Goal: Transaction & Acquisition: Obtain resource

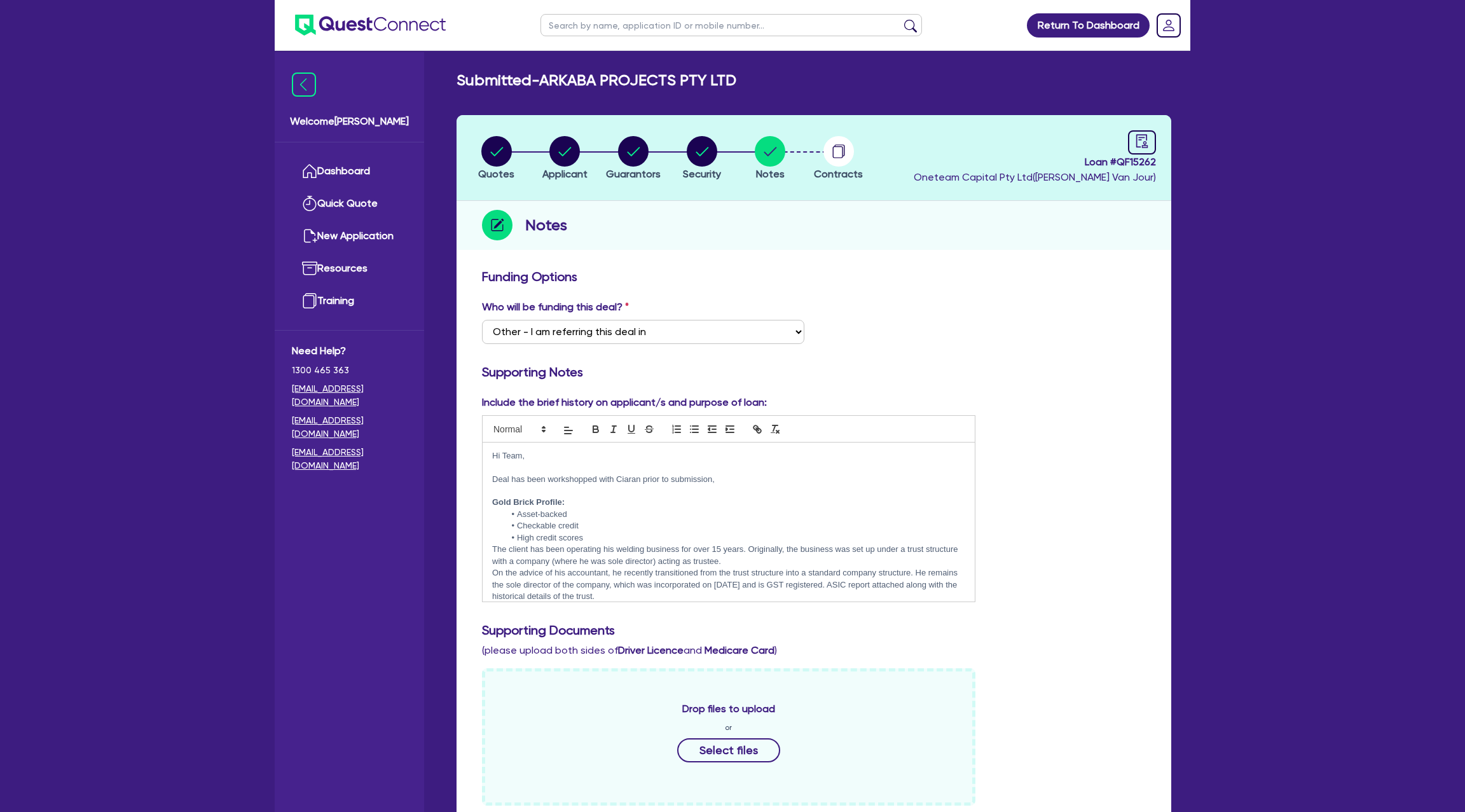
select select "Other"
click at [360, 171] on link "Dashboard" at bounding box center [349, 171] width 116 height 33
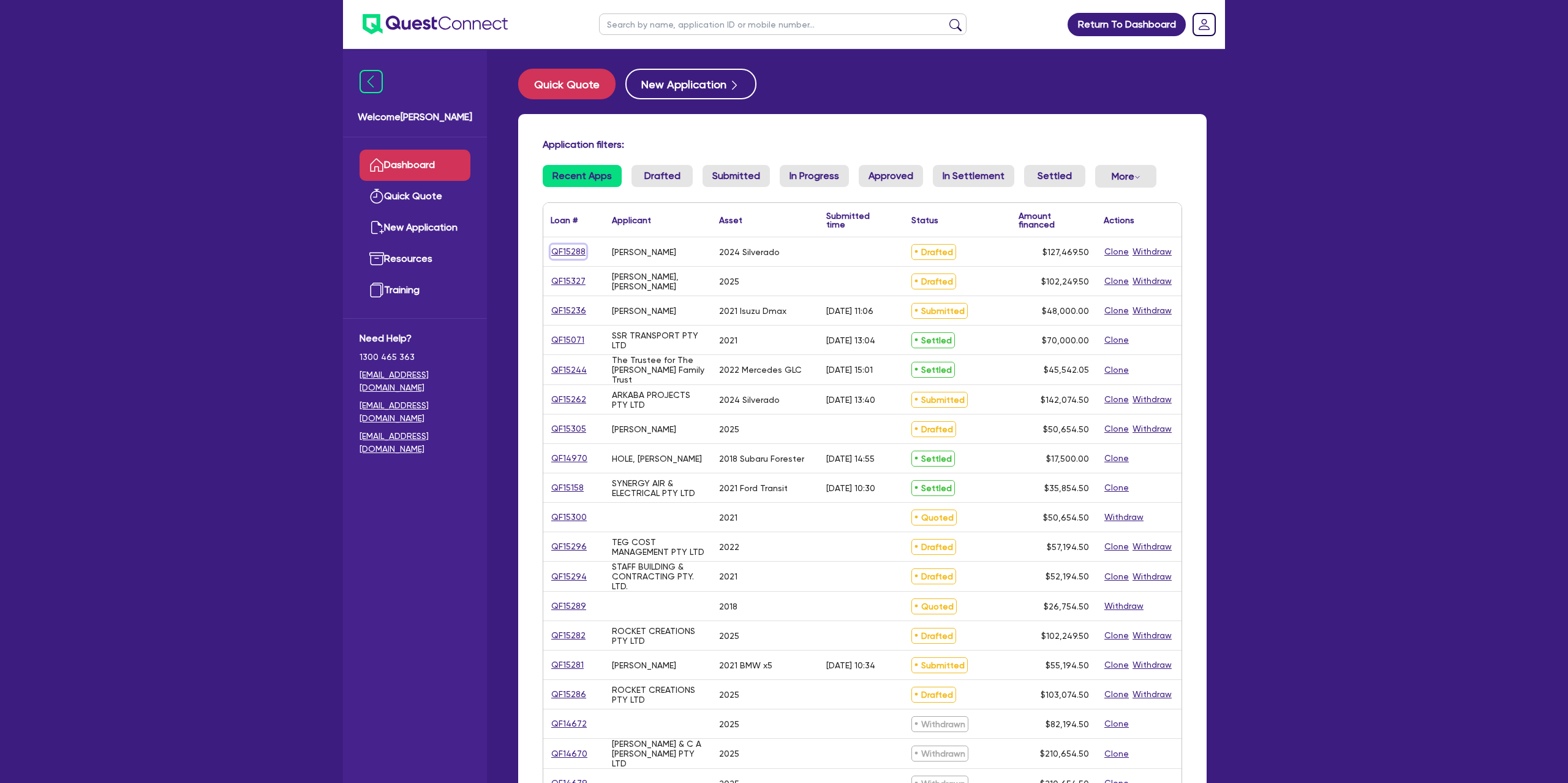
click at [569, 250] on link "QF15288" at bounding box center [568, 251] width 35 height 14
select select "CARS_AND_LIGHT_TRUCKS"
select select "PASSENGER_VEHICLES"
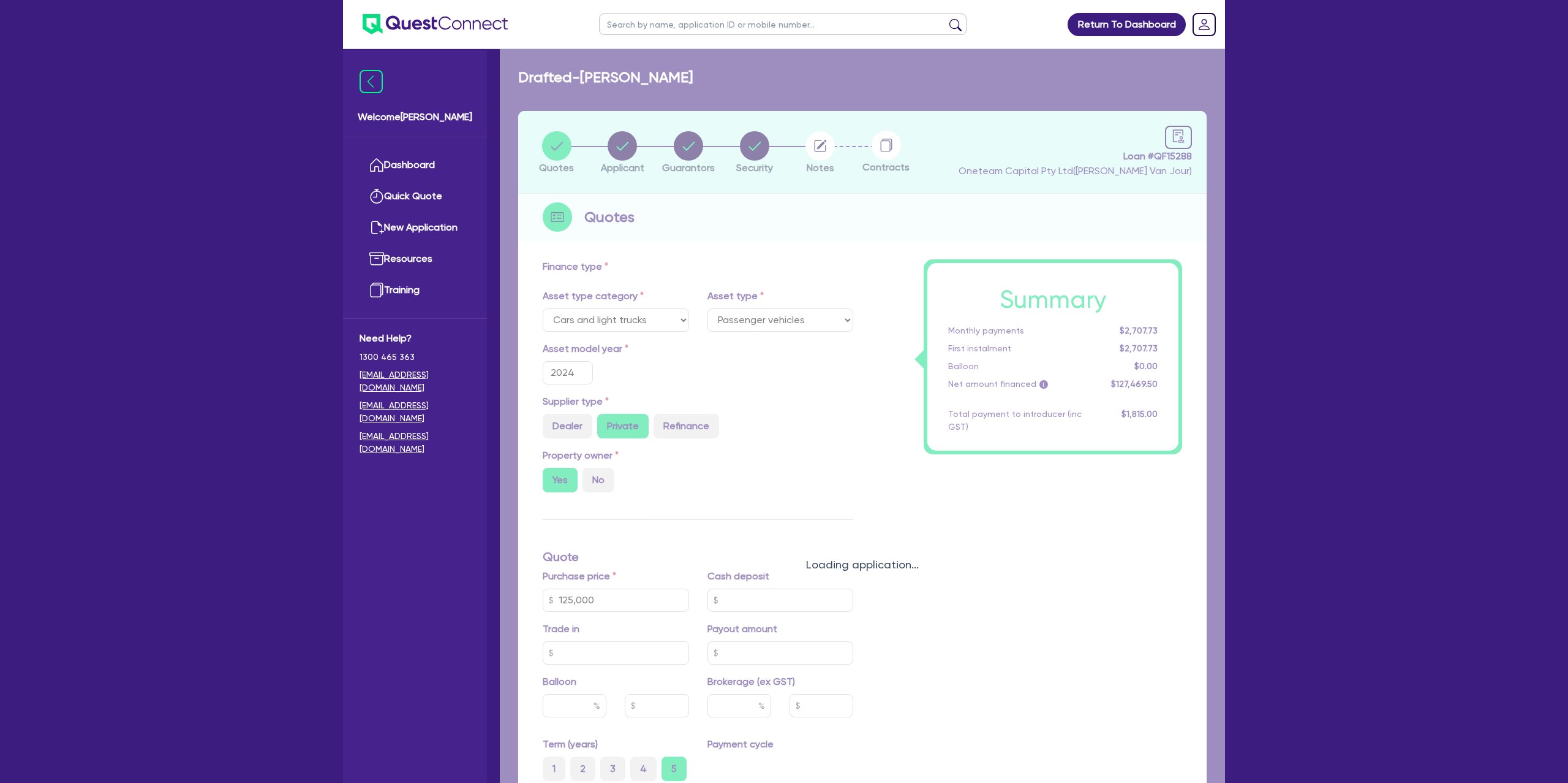
type input "125,000"
type input "1,650"
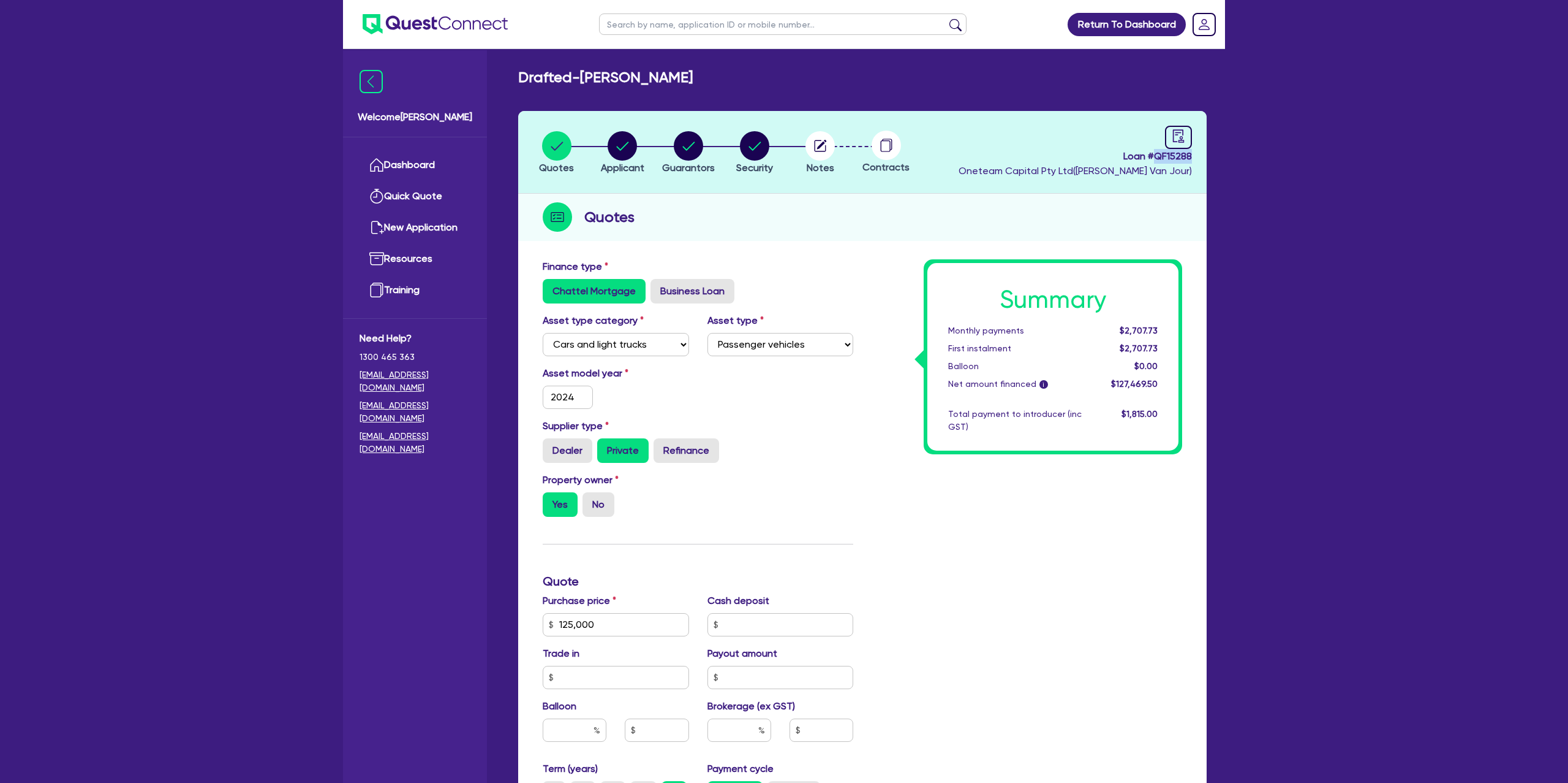
drag, startPoint x: 1155, startPoint y: 155, endPoint x: 1231, endPoint y: 159, distance: 76.1
click at [1231, 159] on div "Return To Dashboard Edit Profile Logout Welcome [PERSON_NAME] Quick Quote New A…" at bounding box center [784, 557] width 900 height 1113
copy span "QF15288"
click at [423, 160] on link "Dashboard" at bounding box center [415, 165] width 111 height 31
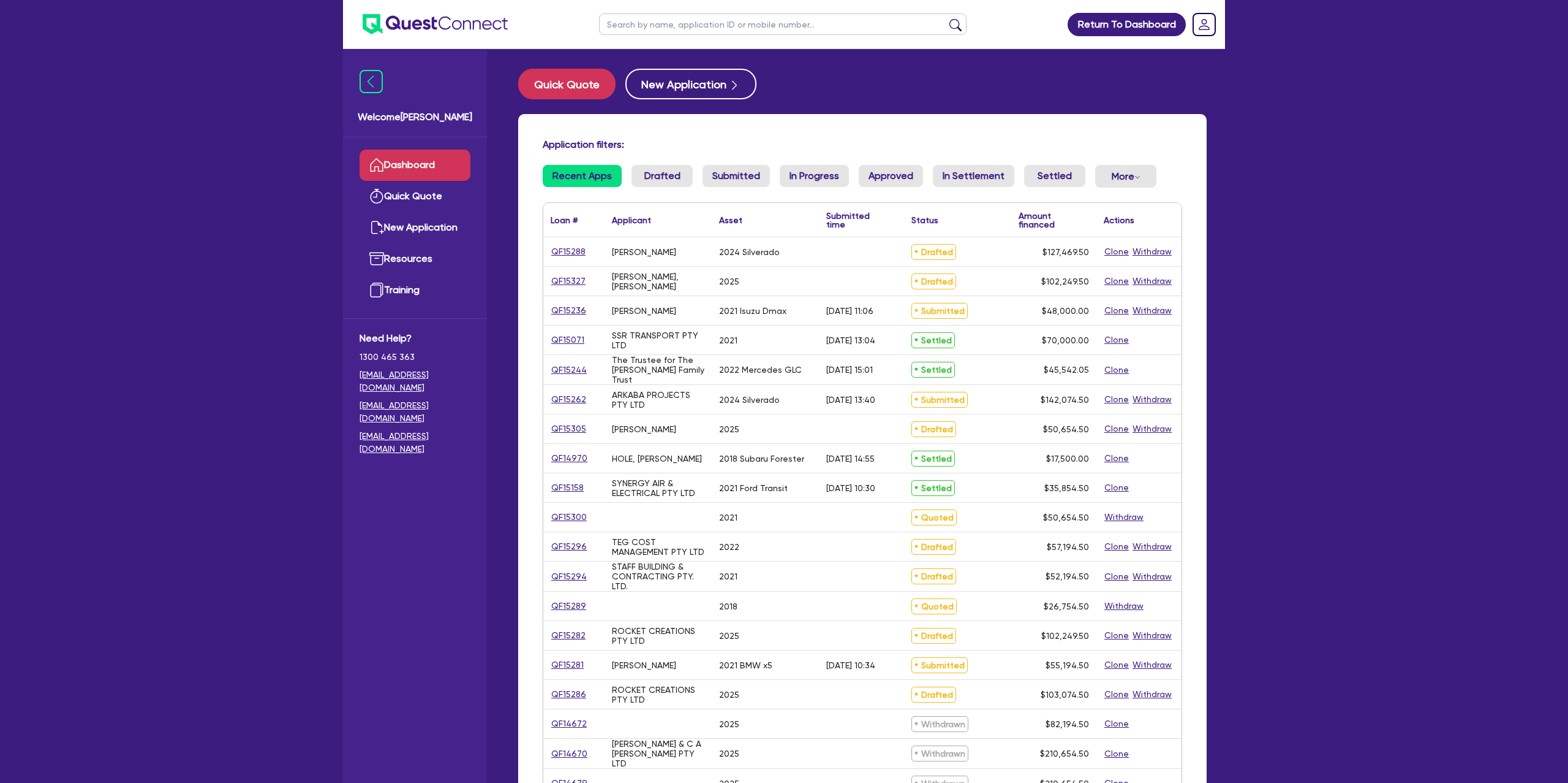
click at [653, 27] on input "text" at bounding box center [783, 24] width 367 height 22
click at [946, 18] on button "submit" at bounding box center [956, 27] width 20 height 17
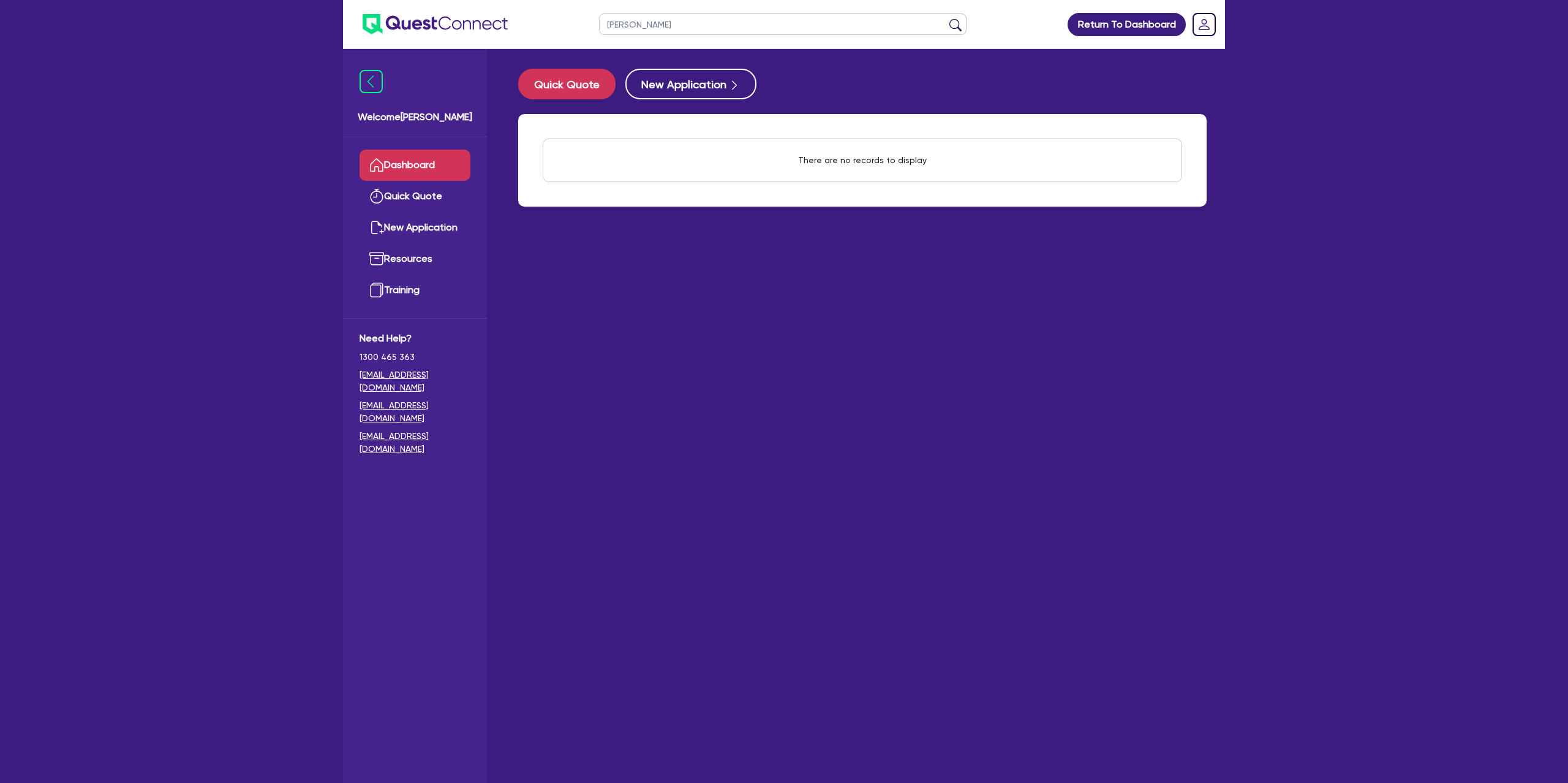
click at [946, 18] on button "submit" at bounding box center [956, 27] width 20 height 17
type input "d"
click at [784, 258] on main "Quick Quote New Application There are no records to display Withdraw applicatio…" at bounding box center [862, 425] width 726 height 752
click at [428, 169] on link "Dashboard" at bounding box center [415, 165] width 111 height 31
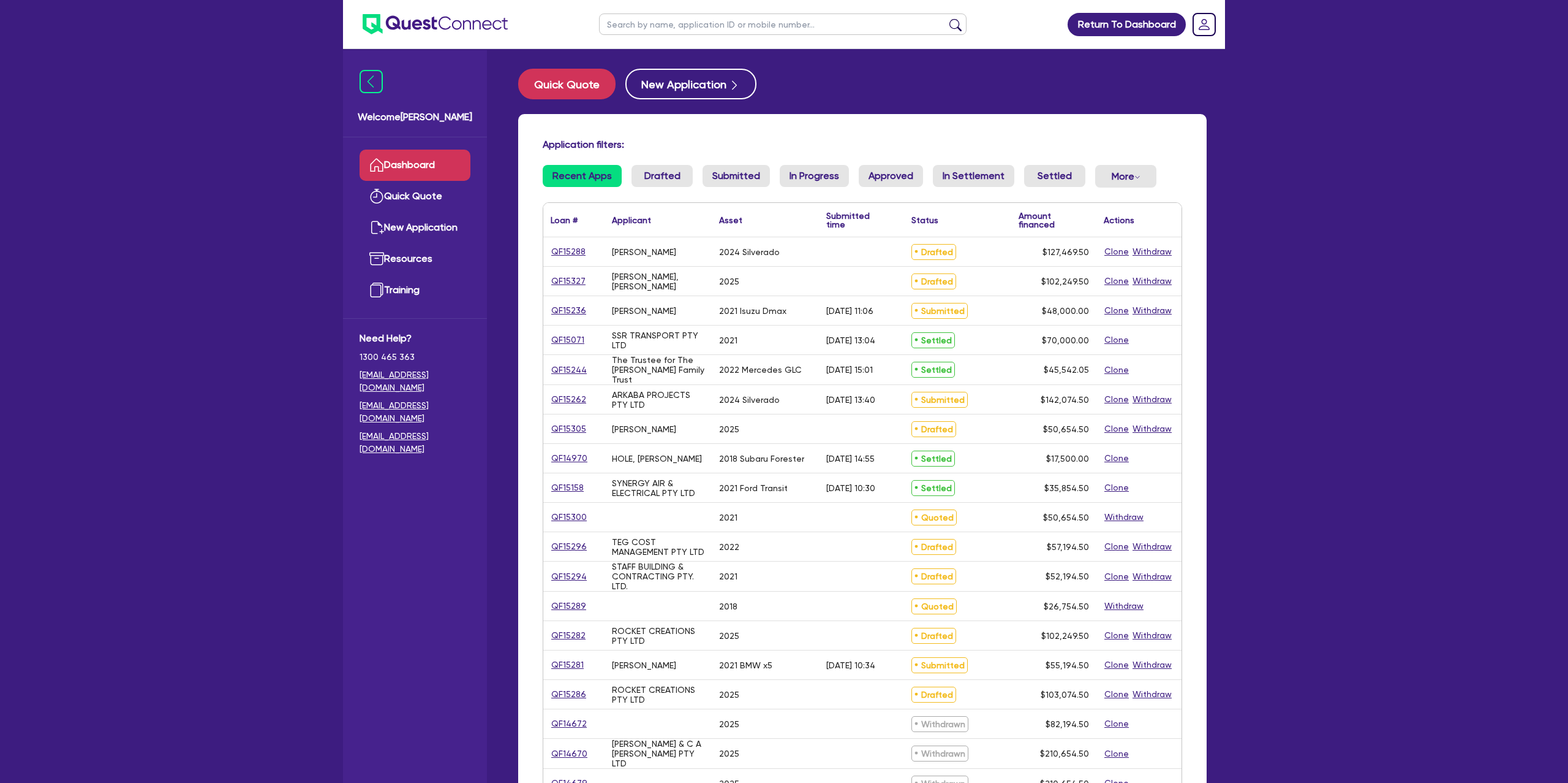
click at [696, 29] on input "text" at bounding box center [783, 24] width 367 height 22
drag, startPoint x: 206, startPoint y: 284, endPoint x: 347, endPoint y: 284, distance: 141.0
click at [211, 282] on div "Return To Dashboard Edit Profile Logout Welcome [PERSON_NAME] Quick Quote New A…" at bounding box center [784, 480] width 1568 height 962
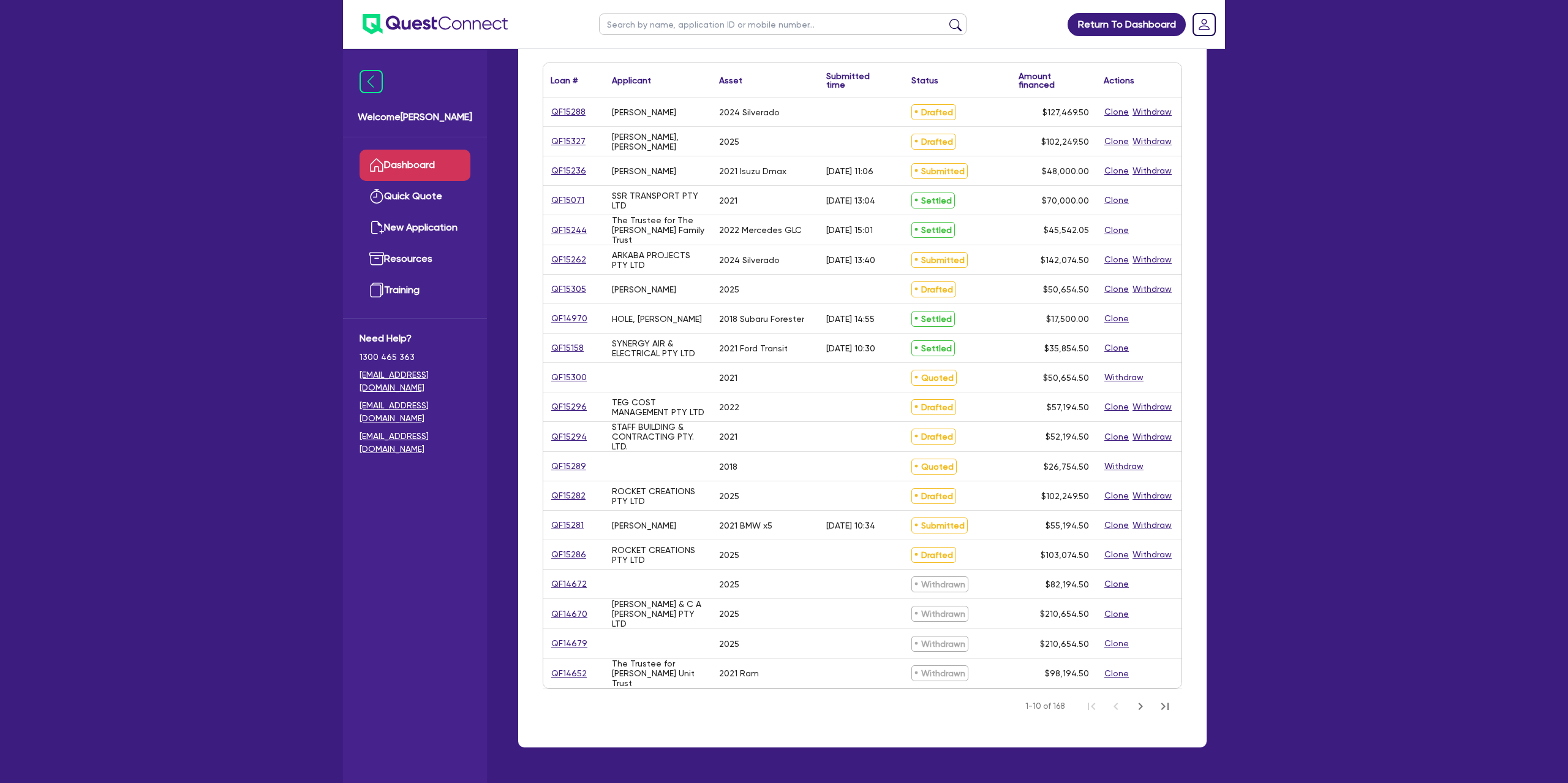
scroll to position [180, 0]
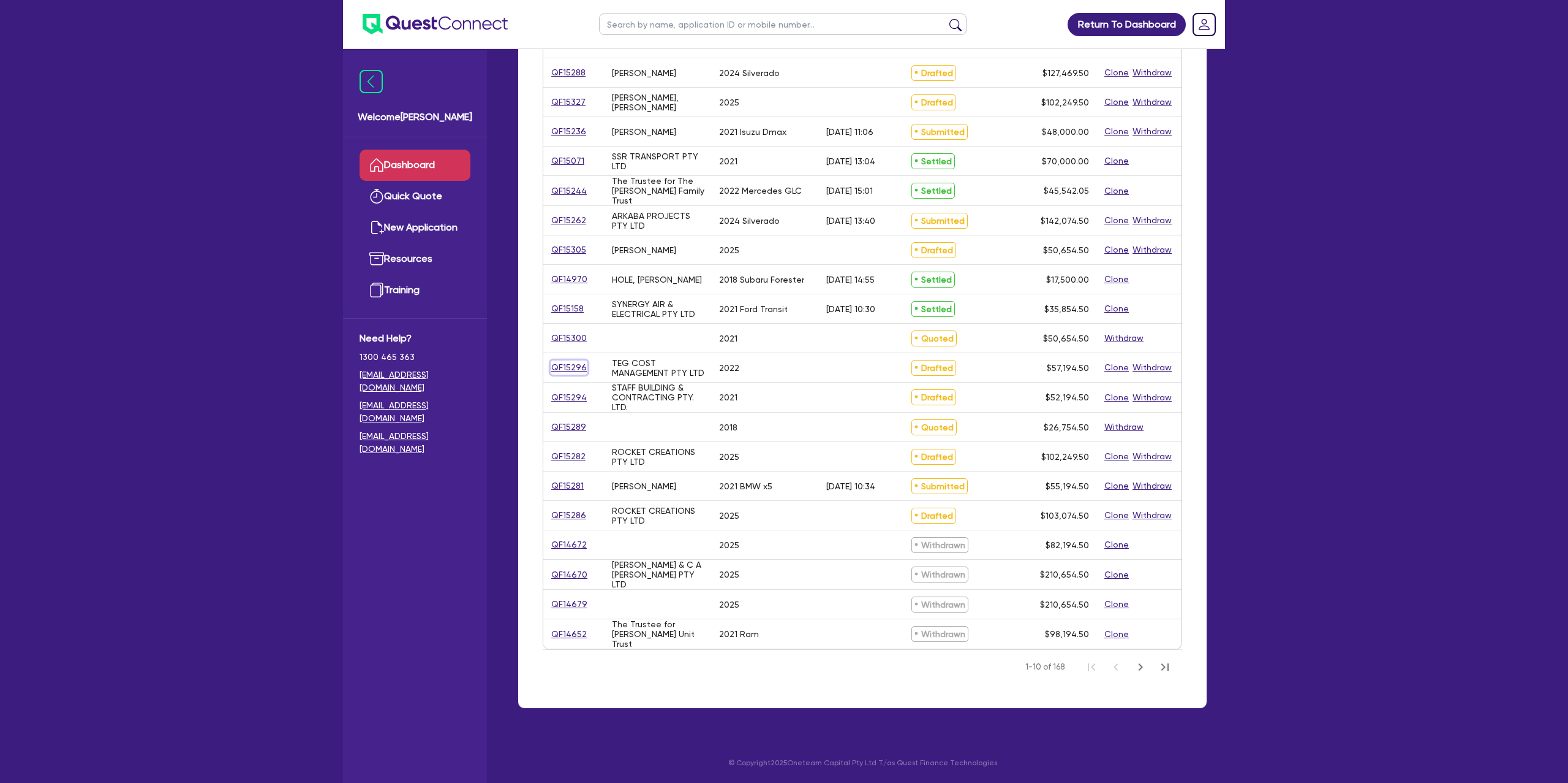
click at [574, 362] on link "QF15296" at bounding box center [569, 367] width 37 height 14
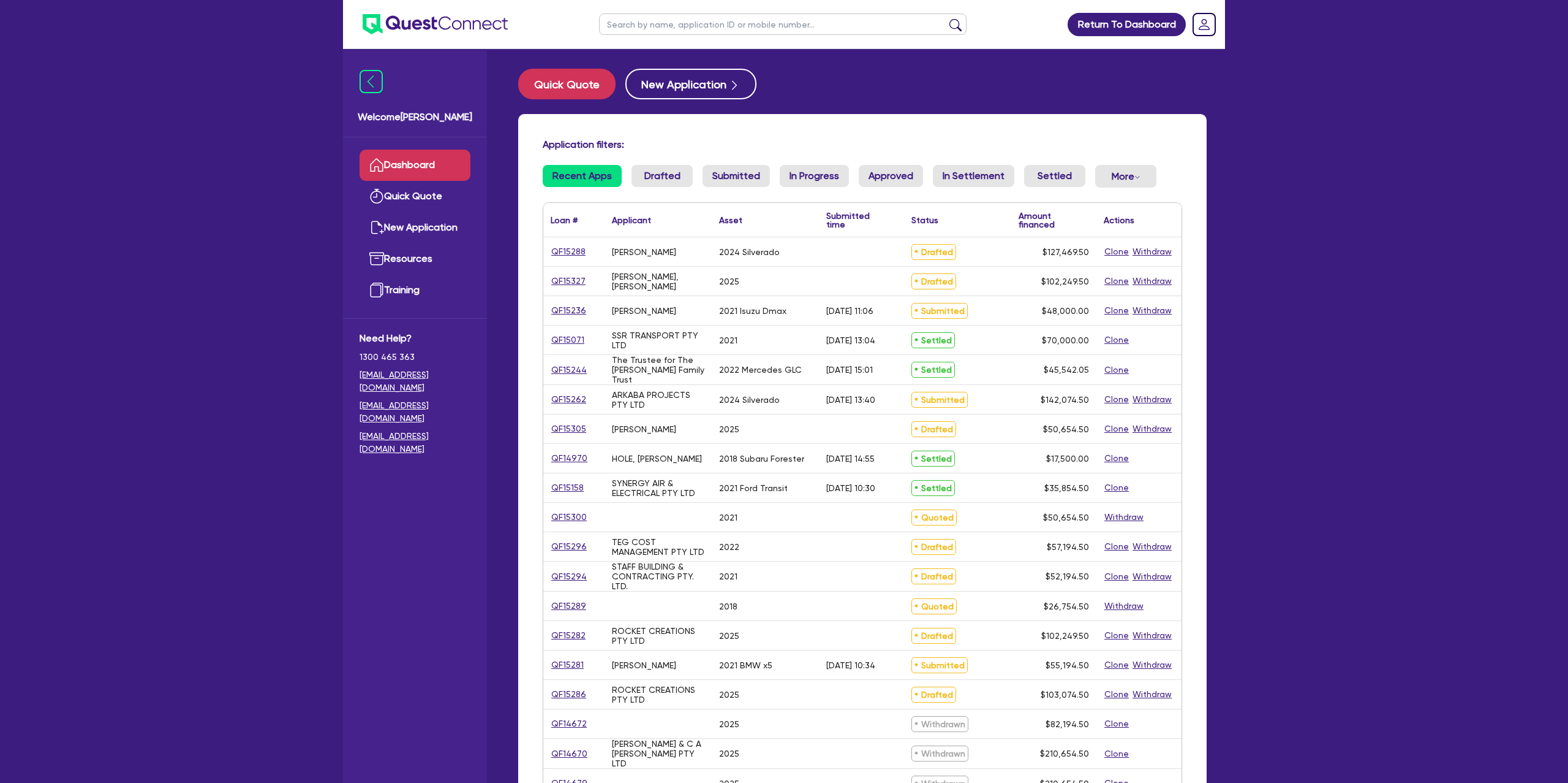
select select "CARS_AND_LIGHT_TRUCKS"
select select "PASSENGER_VEHICLES"
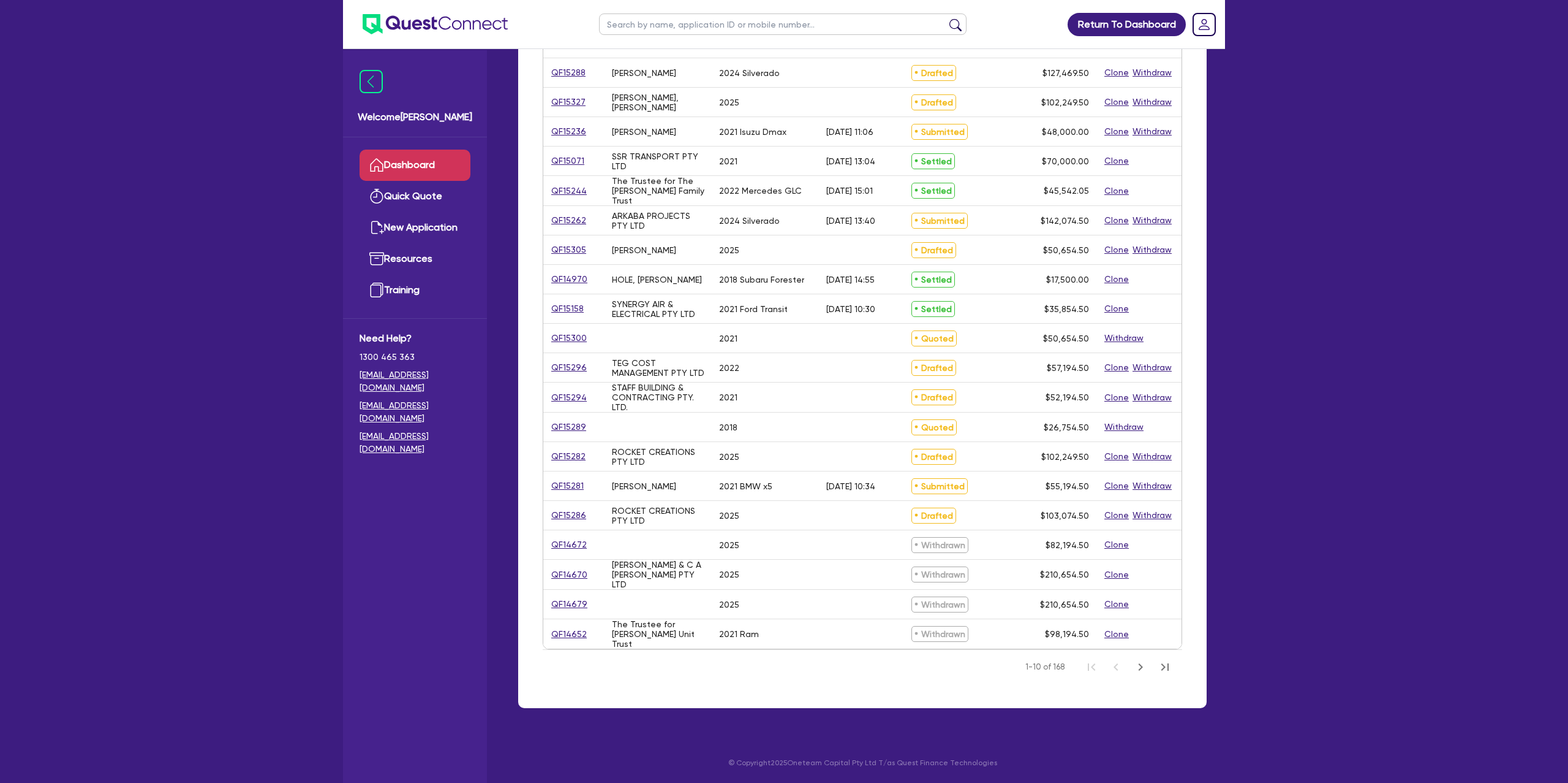
scroll to position [180, 0]
click at [577, 452] on link "QF15282" at bounding box center [568, 456] width 35 height 14
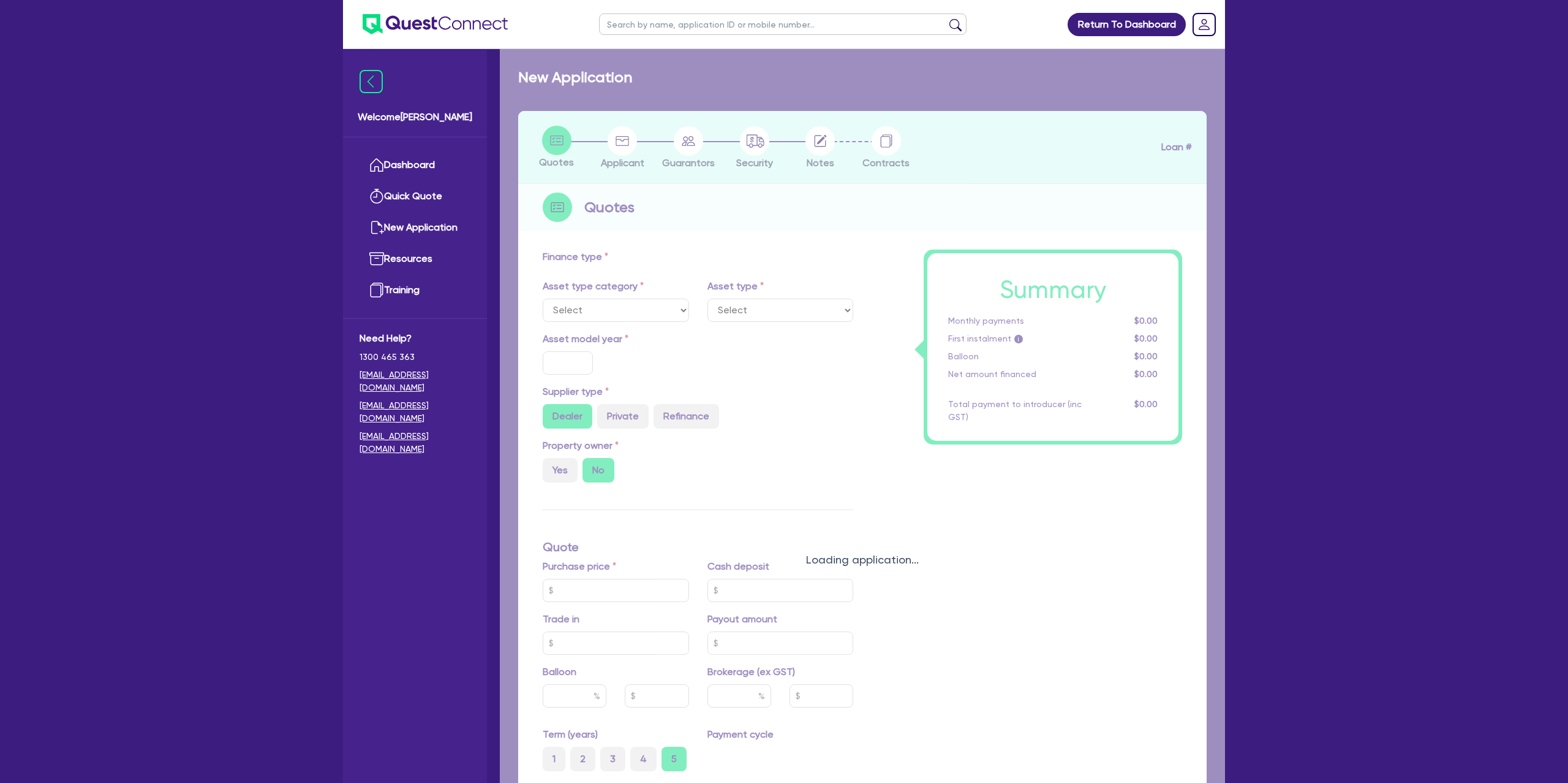
select select "CARS_AND_LIGHT_TRUCKS"
type input "2025"
radio input "true"
type input "100,000"
type input "35"
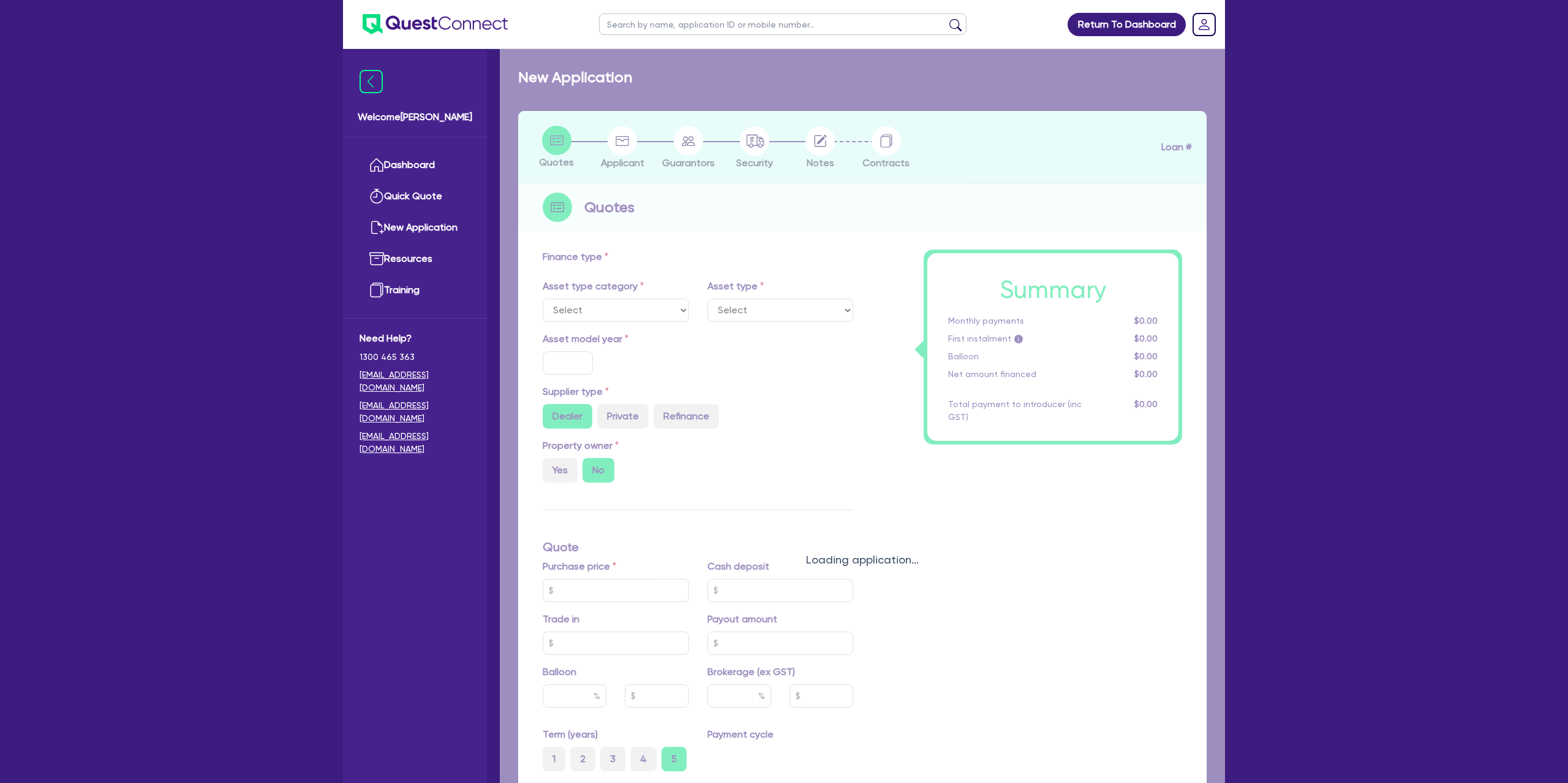
type input "35,000"
type input "3"
type input "3,067.49"
type input "7.99"
type input "1,450"
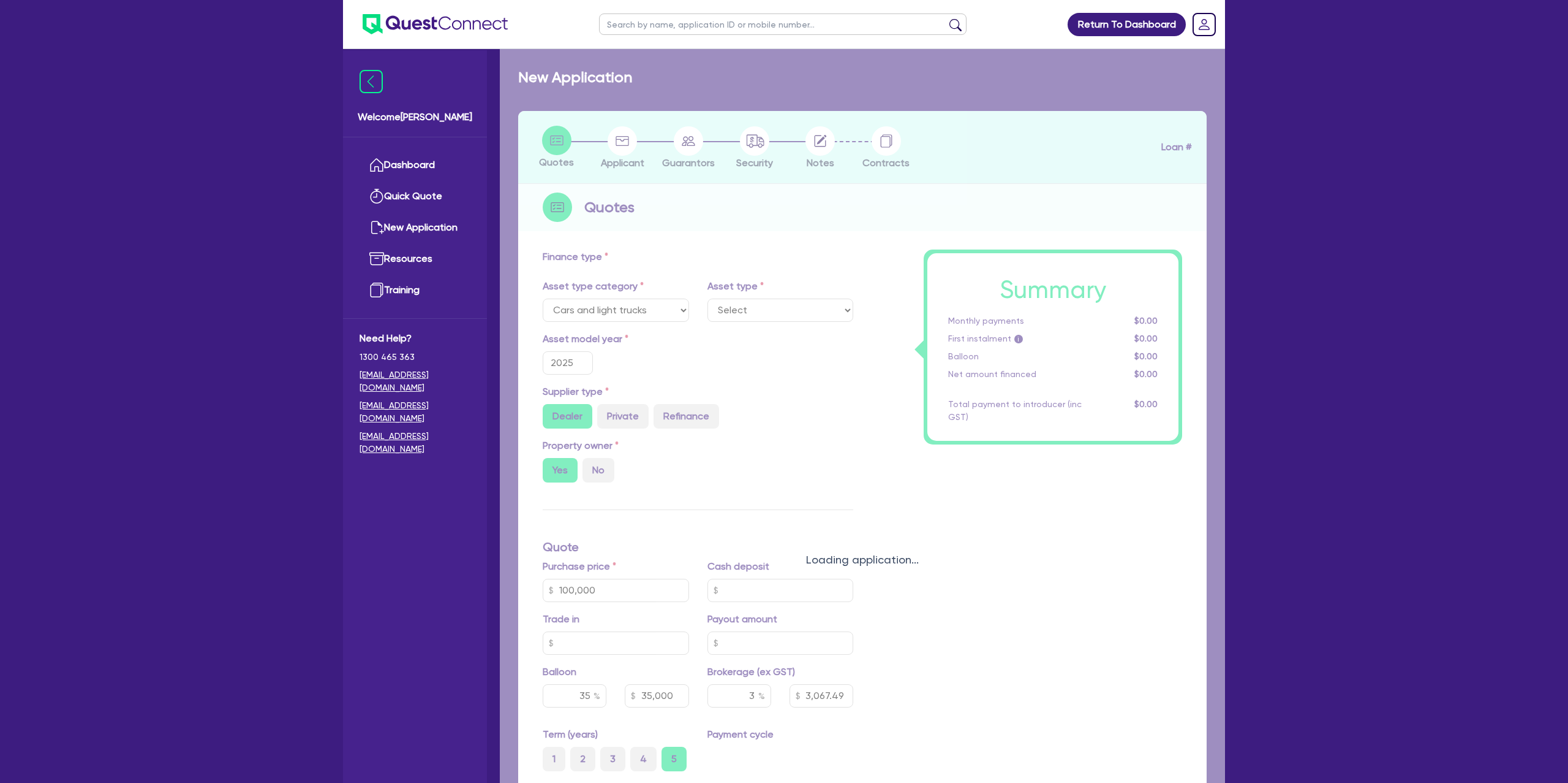
select select "PASSENGER_VEHICLES"
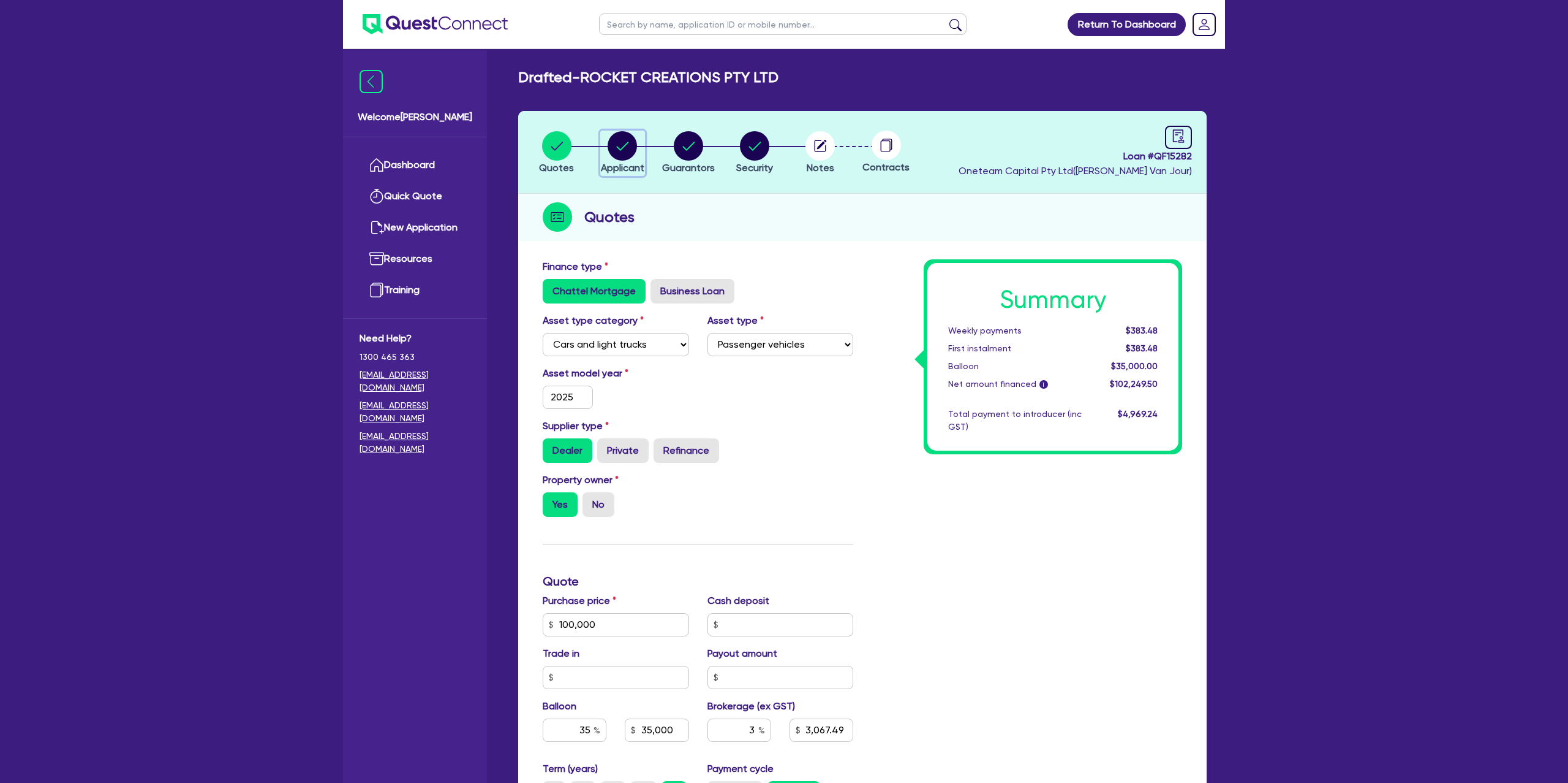
click at [619, 145] on circle "button" at bounding box center [622, 146] width 29 height 29
select select "COMPANY"
select select "ACCOMODATION_FOOD"
select select "CAFES"
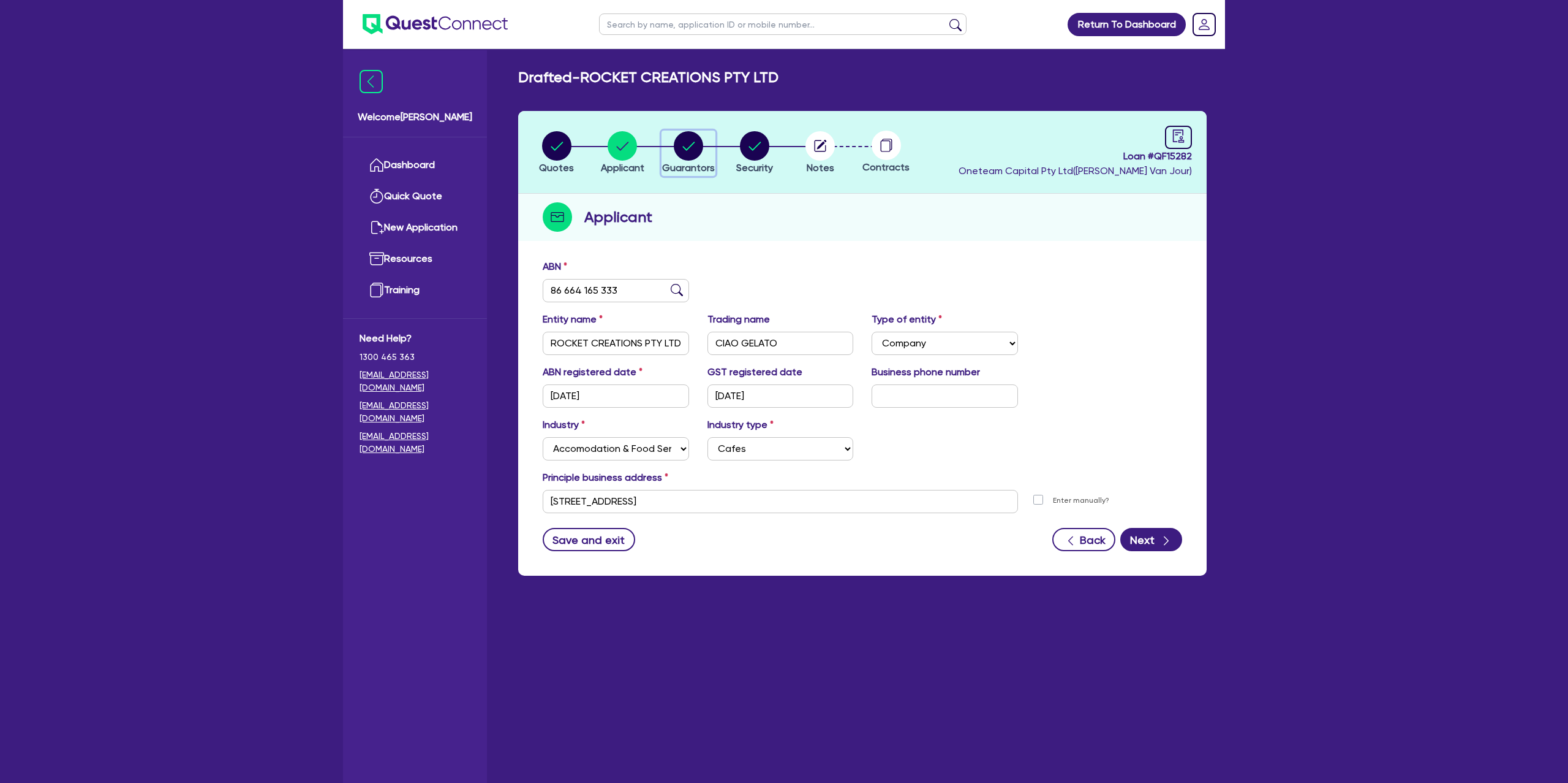
click at [666, 144] on div "button" at bounding box center [687, 146] width 52 height 29
select select "MR"
select select "[GEOGRAPHIC_DATA]"
select select "DE_FACTO"
select select "CASH"
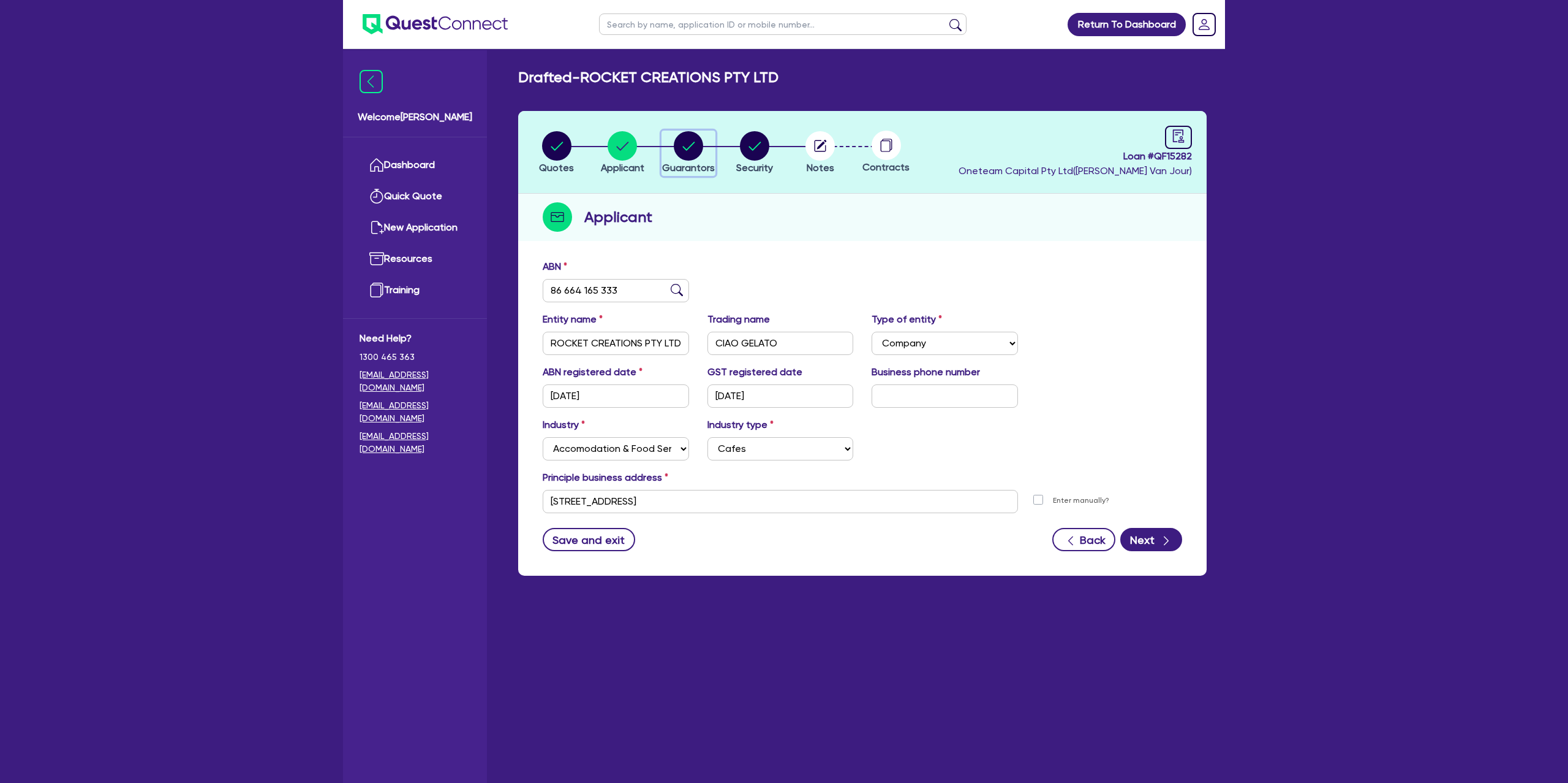
select select "EQUIPMENT_LOAN"
select select "MR"
select select "QLD"
select select "DE_FACTO"
select select "CASH"
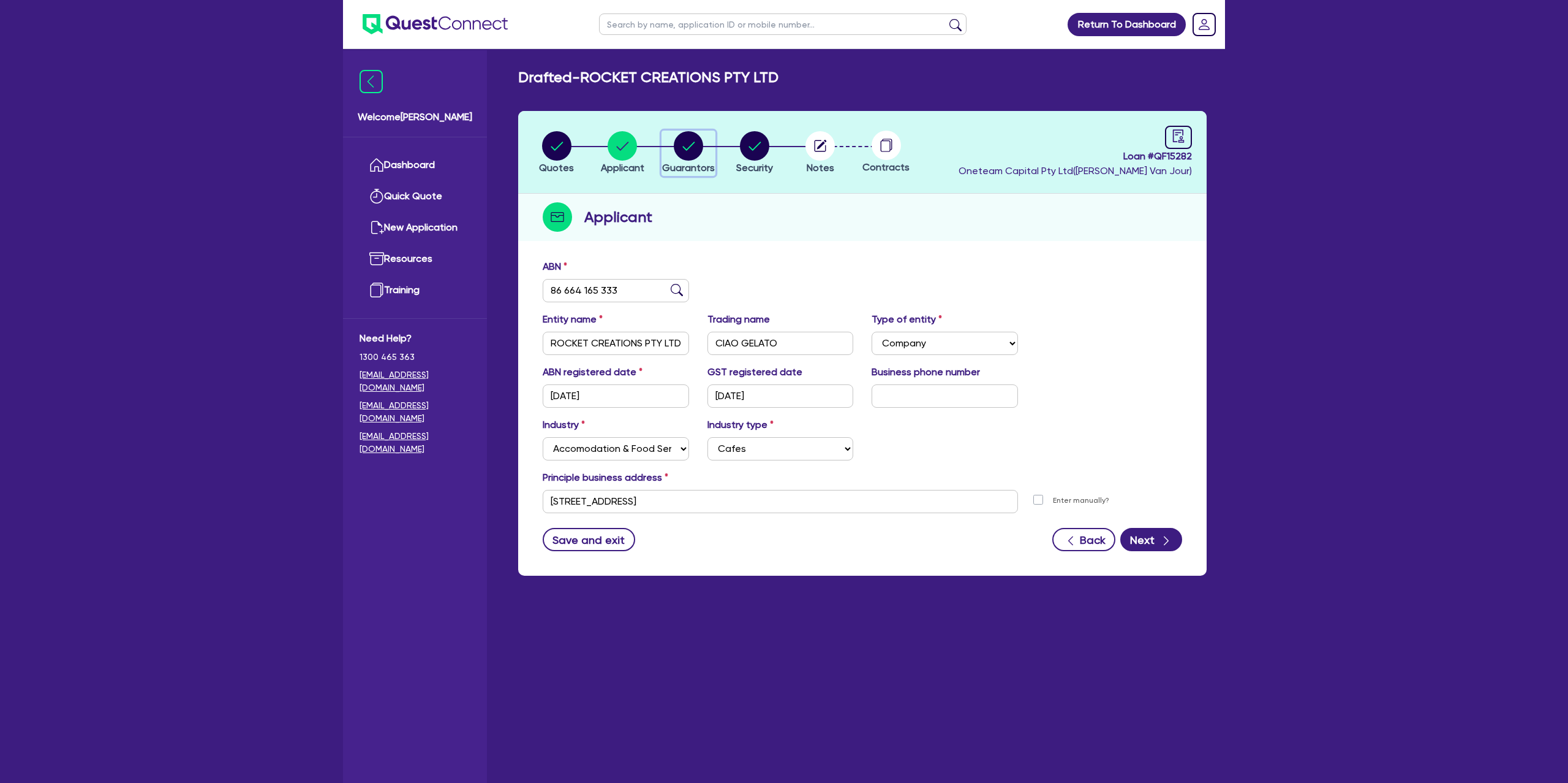
select select "PROPERTY"
select select "MORTGAGE"
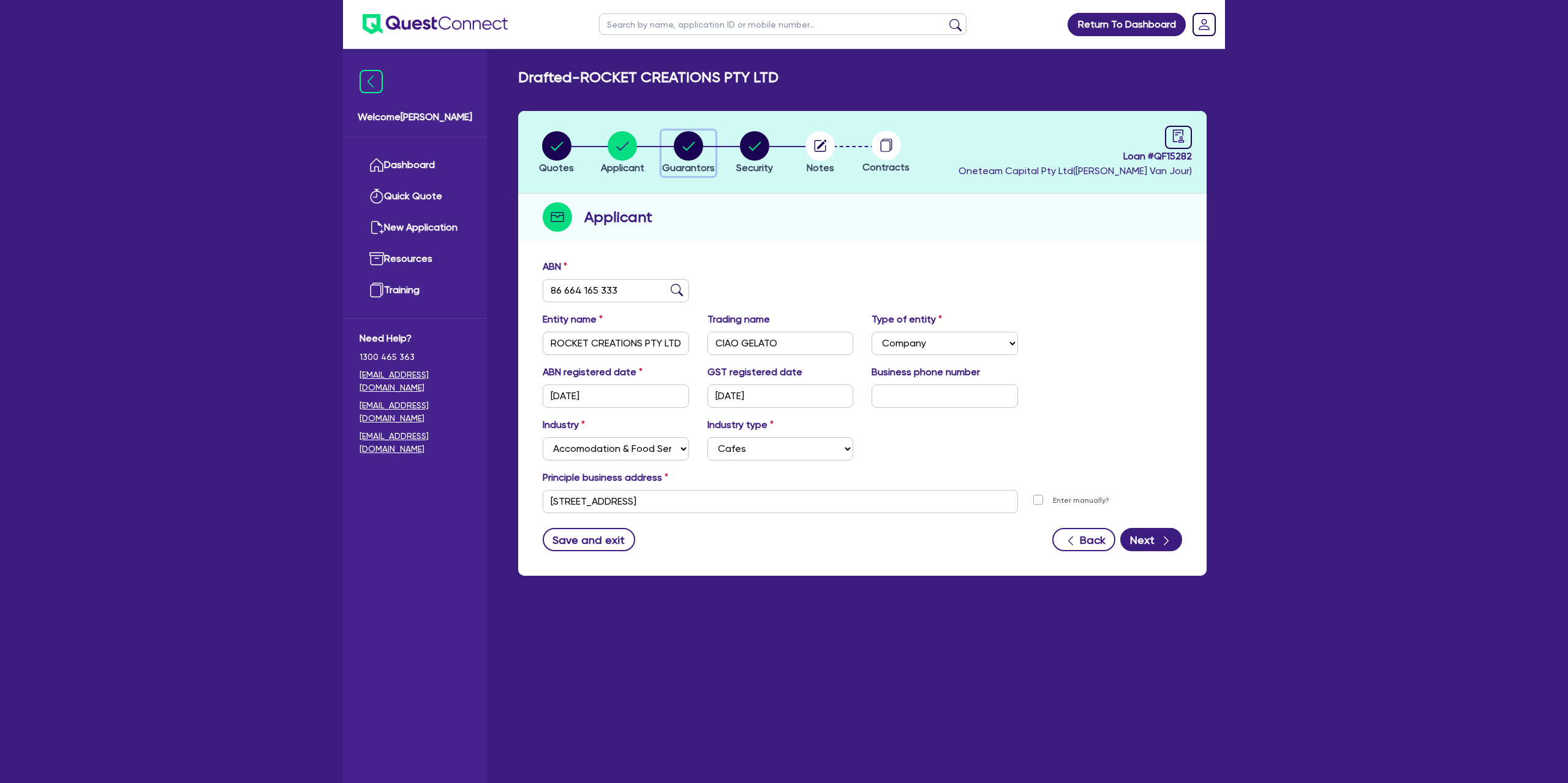
select select "MORTGAGE"
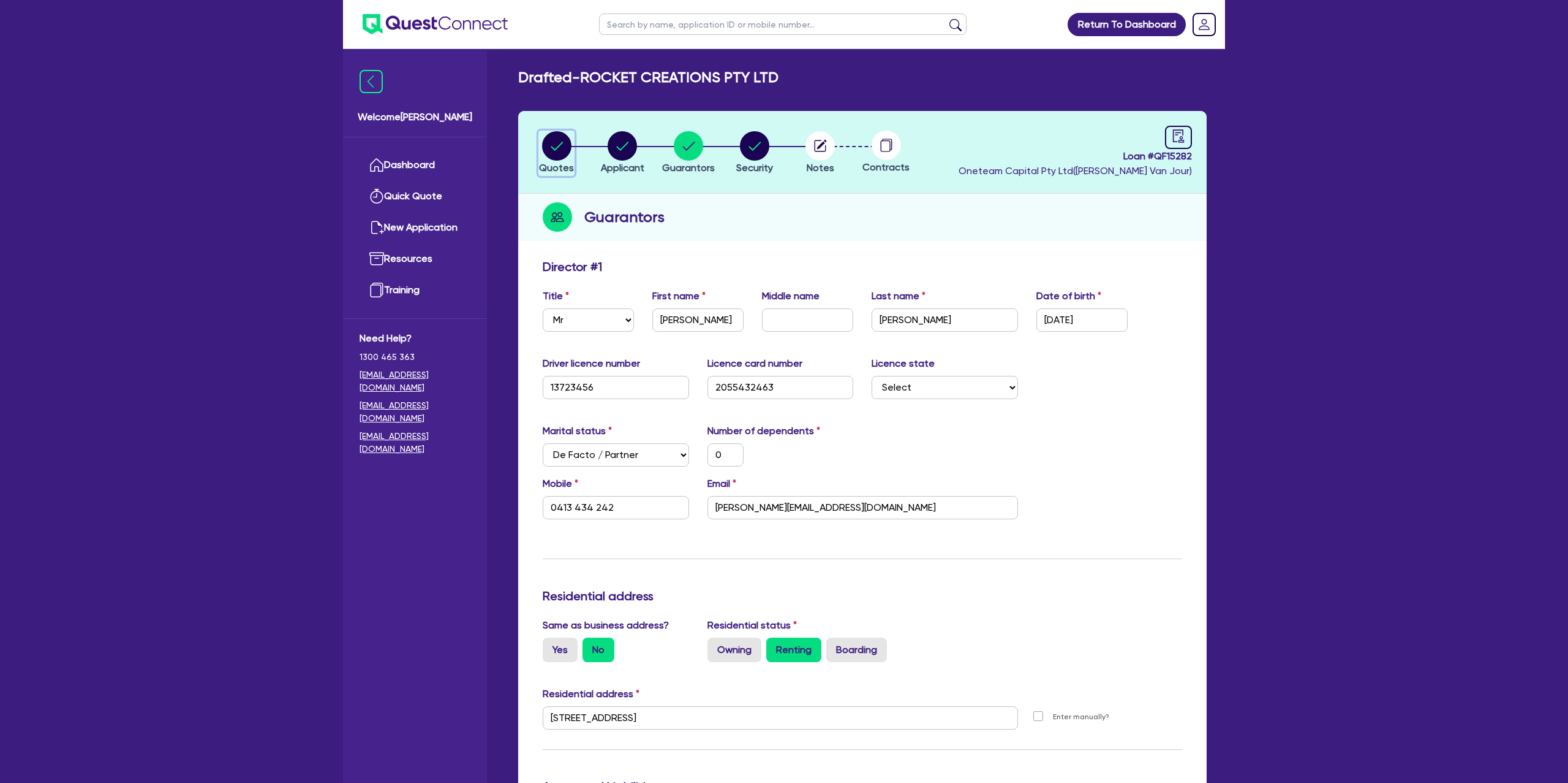
click at [554, 147] on circle "button" at bounding box center [556, 146] width 29 height 29
select select "CARS_AND_LIGHT_TRUCKS"
select select "PASSENGER_VEHICLES"
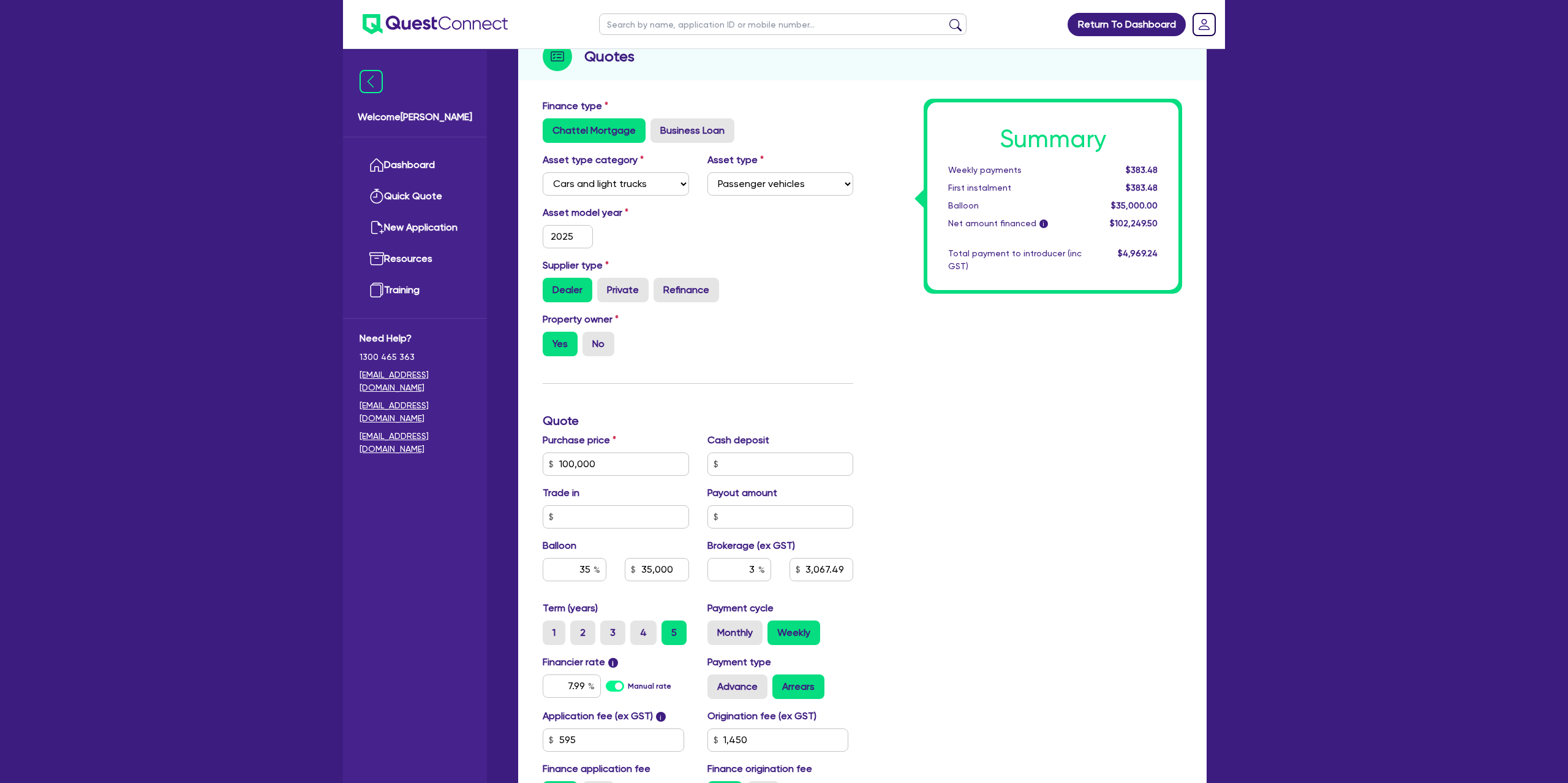
scroll to position [166, 0]
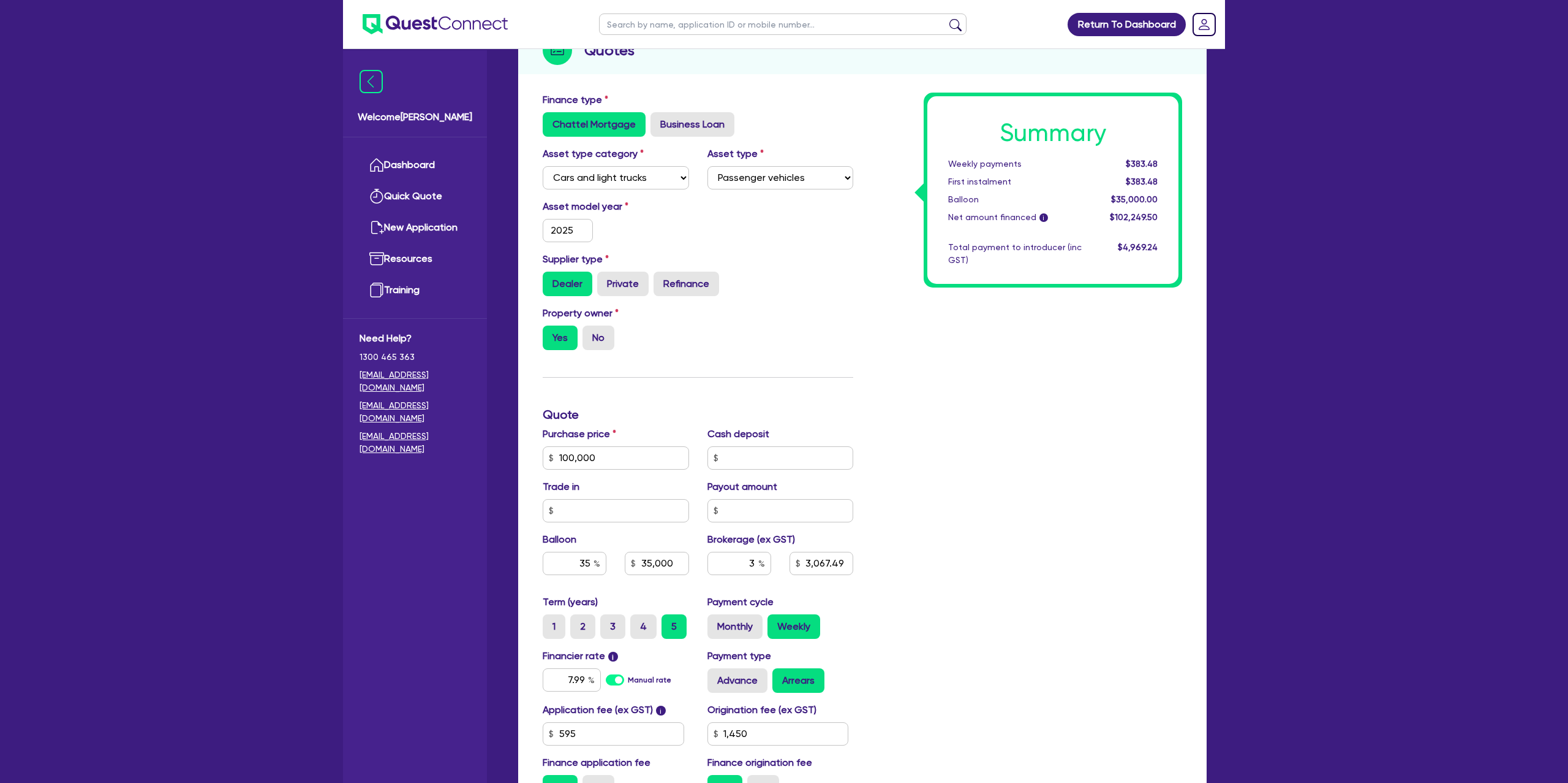
click at [825, 114] on div "Chattel Mortgage Business Loan" at bounding box center [698, 125] width 311 height 25
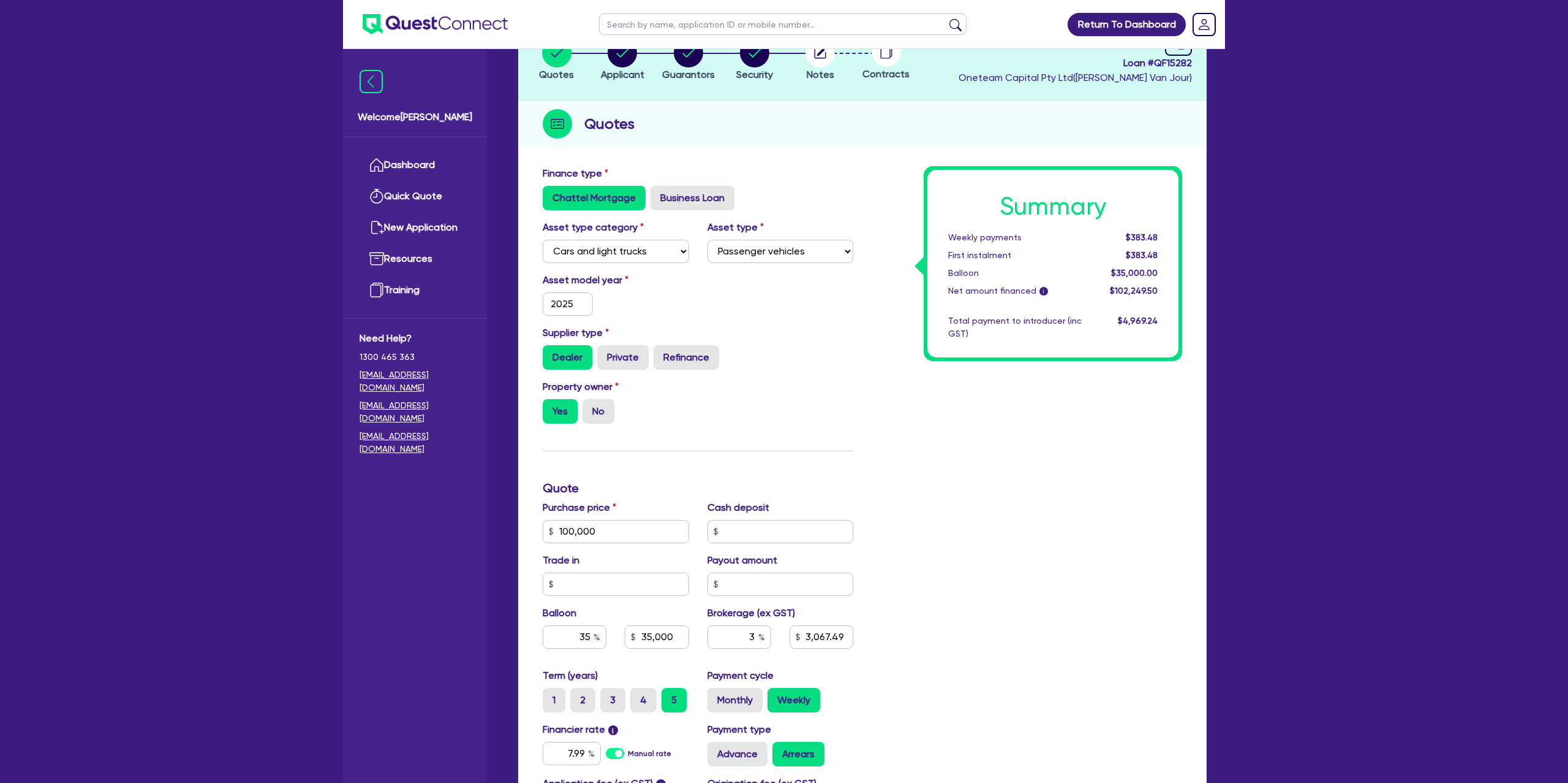
scroll to position [0, 0]
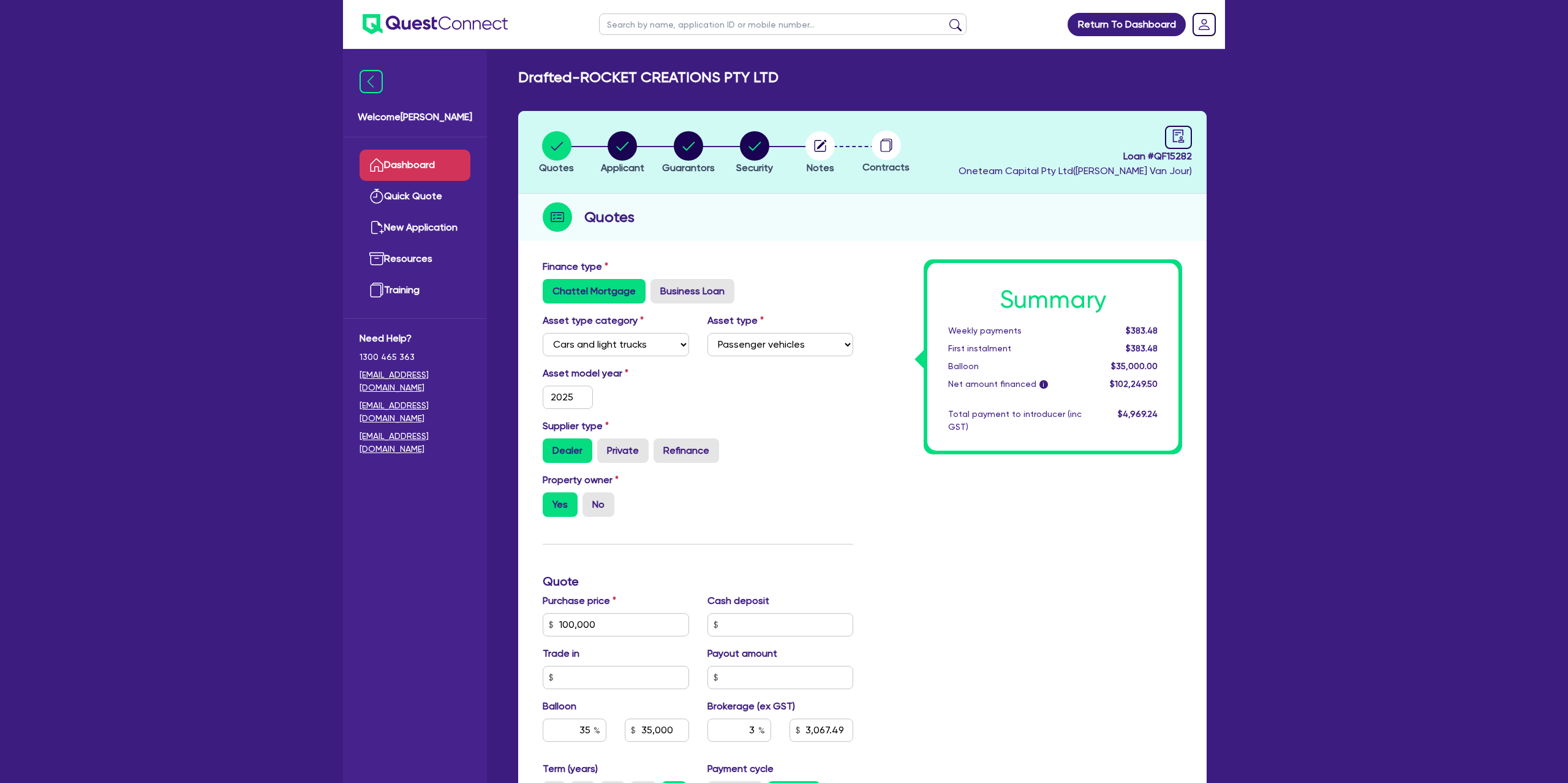
click at [406, 157] on link "Dashboard" at bounding box center [415, 165] width 111 height 31
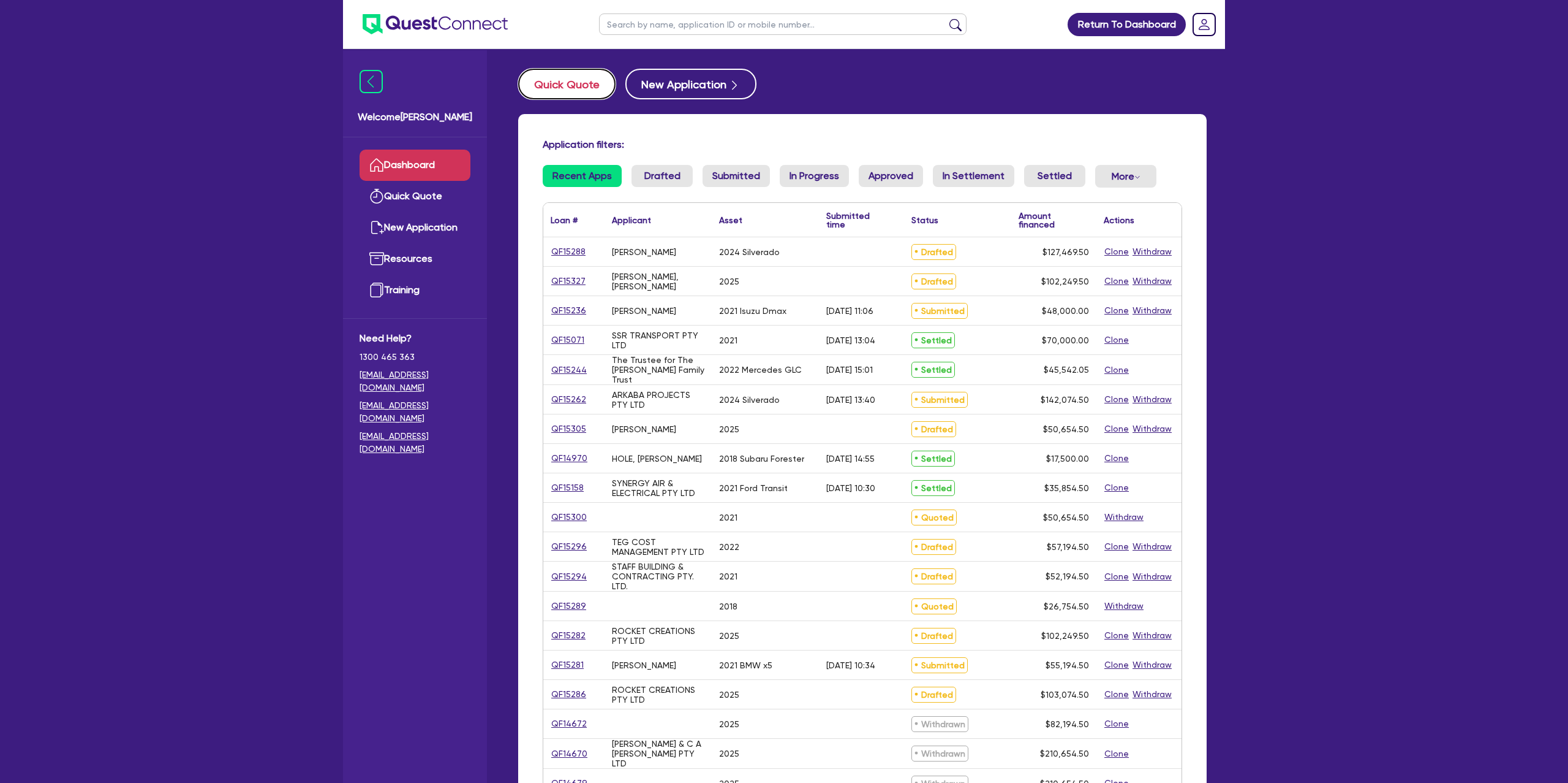
click at [579, 73] on button "Quick Quote" at bounding box center [567, 84] width 97 height 30
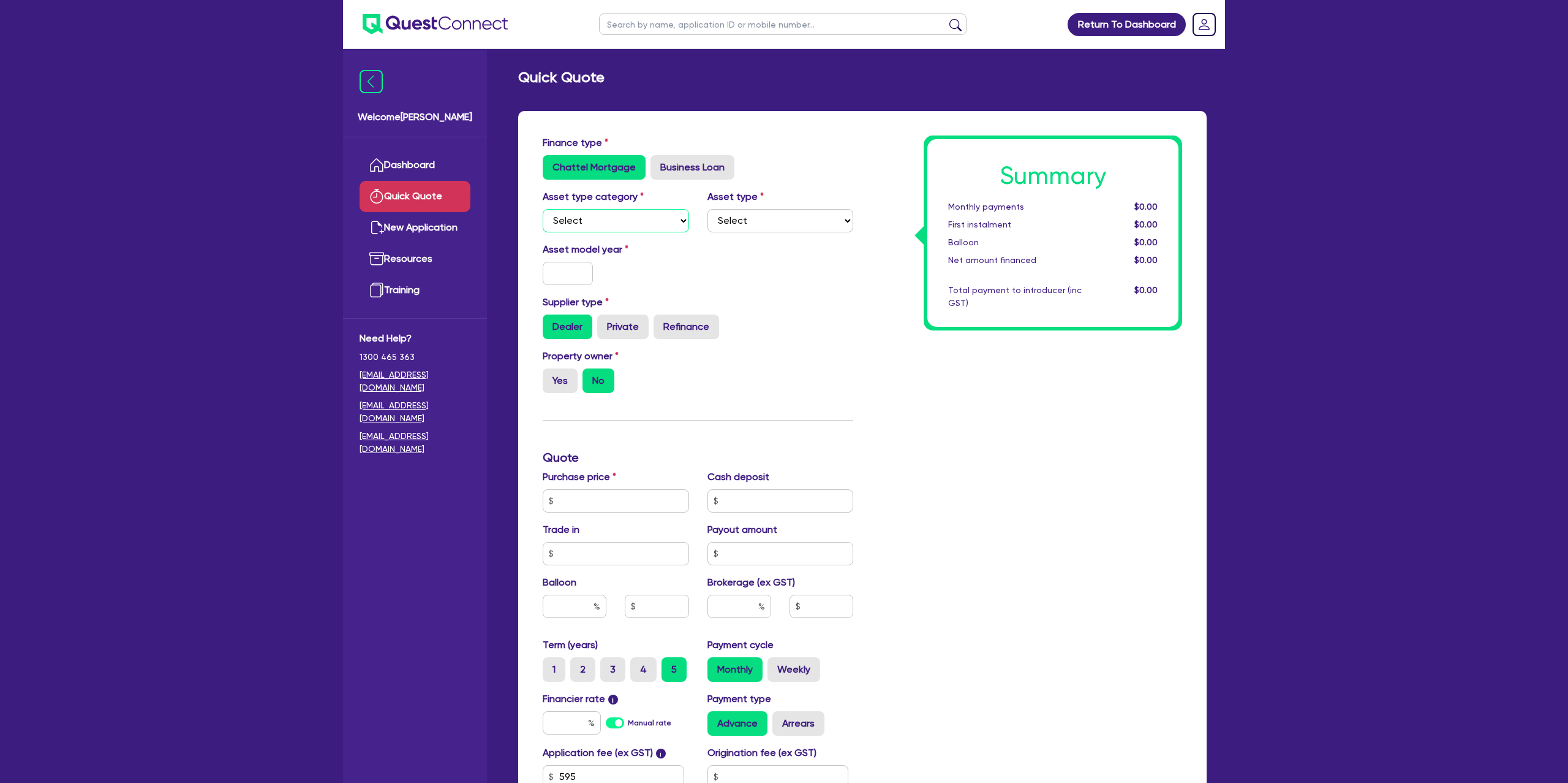
click at [634, 224] on select "Select Cars and light trucks Primary assets Secondary assets Tertiary assets" at bounding box center [616, 221] width 146 height 23
select select "CARS_AND_LIGHT_TRUCKS"
click at [543, 209] on select "Select Cars and light trucks Primary assets Secondary assets Tertiary assets" at bounding box center [616, 221] width 146 height 23
click at [799, 230] on select "Select" at bounding box center [781, 221] width 146 height 23
select select "PASSENGER_VEHICLES"
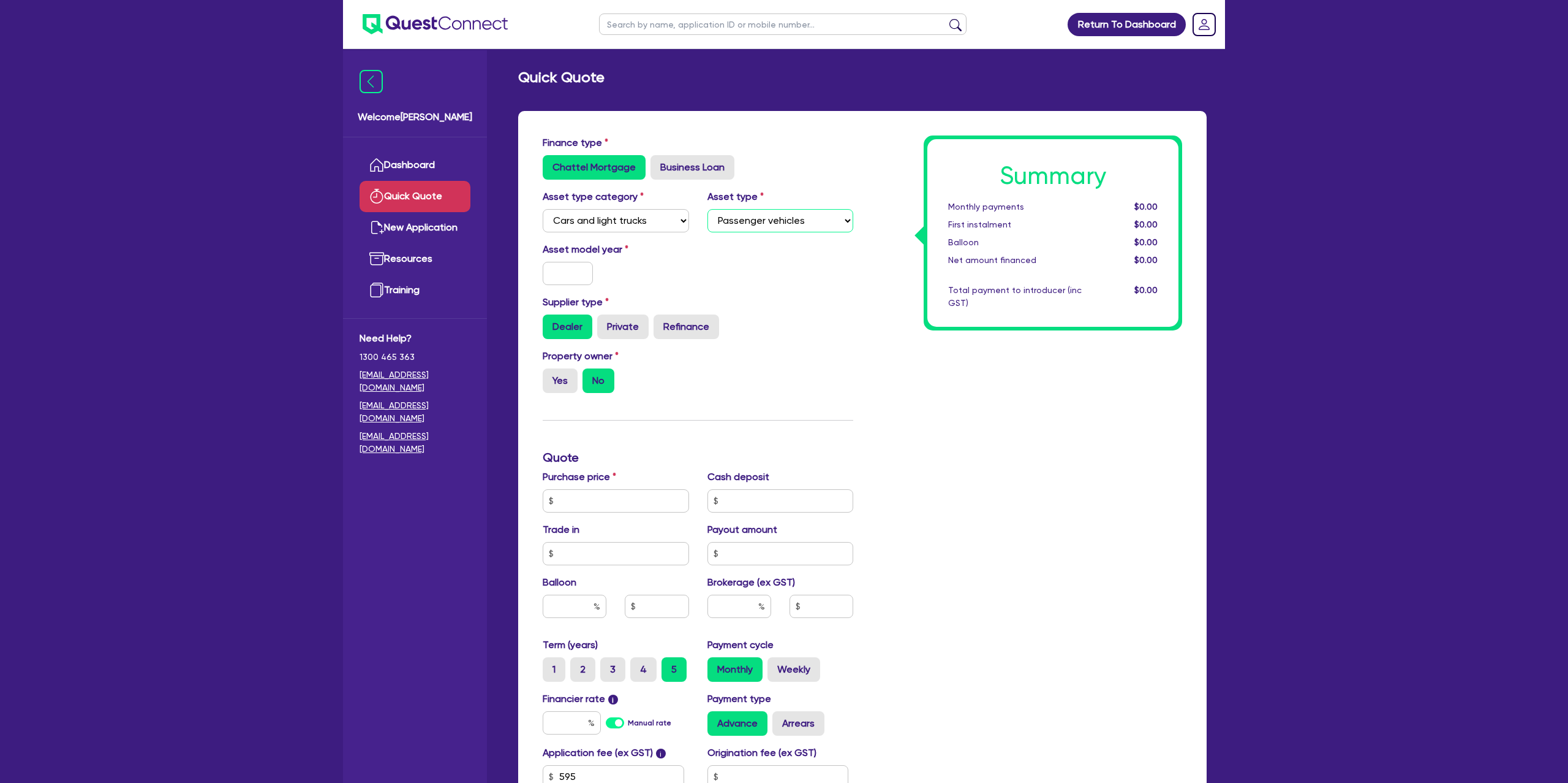
click at [707, 209] on select "Select Passenger vehicles Vans and utes Light trucks up to 4.5 tonne" at bounding box center [781, 221] width 146 height 23
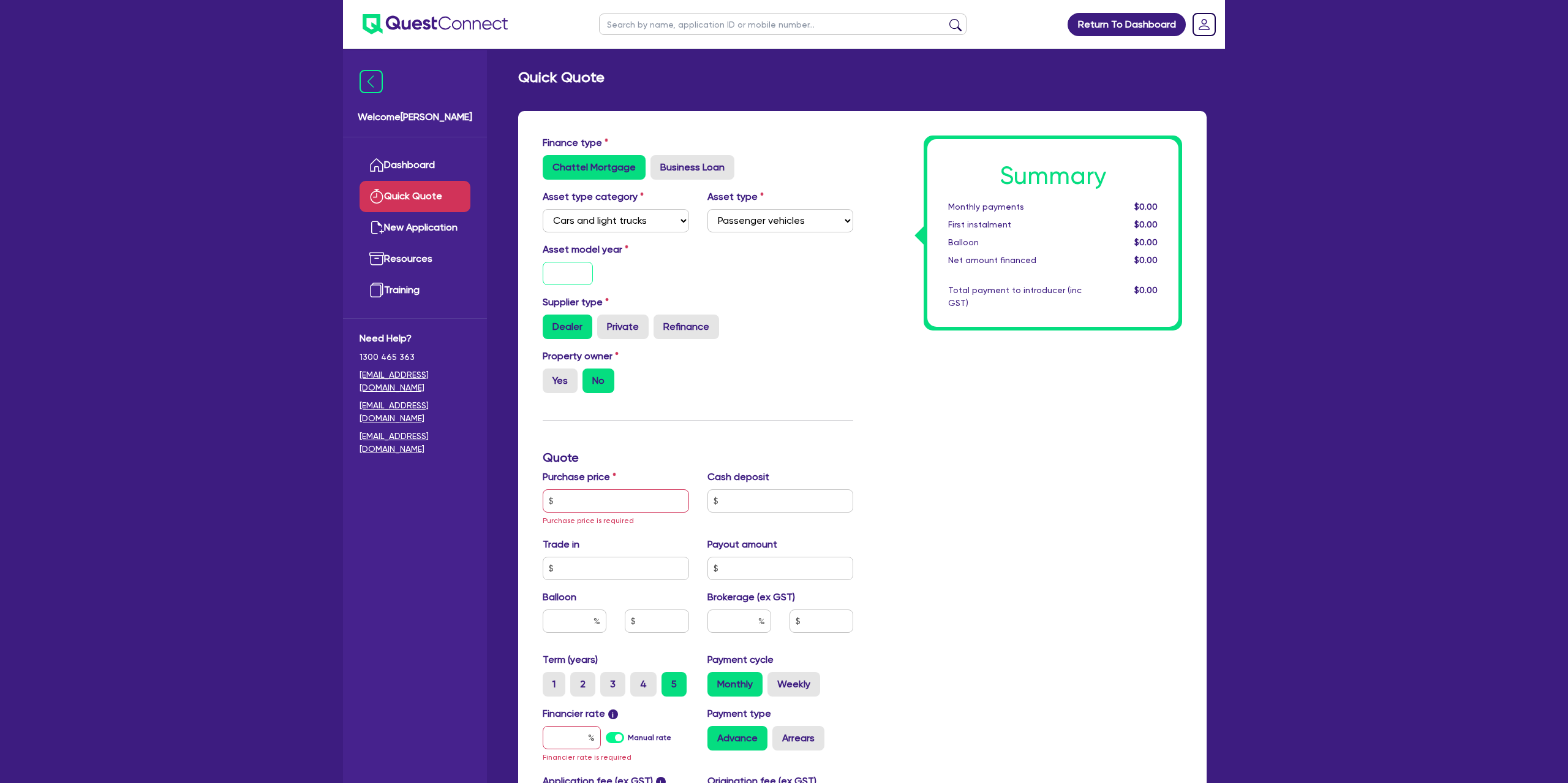
click at [581, 278] on input "text" at bounding box center [568, 273] width 50 height 23
click at [825, 315] on div "Dealer Private Refinance" at bounding box center [698, 326] width 311 height 25
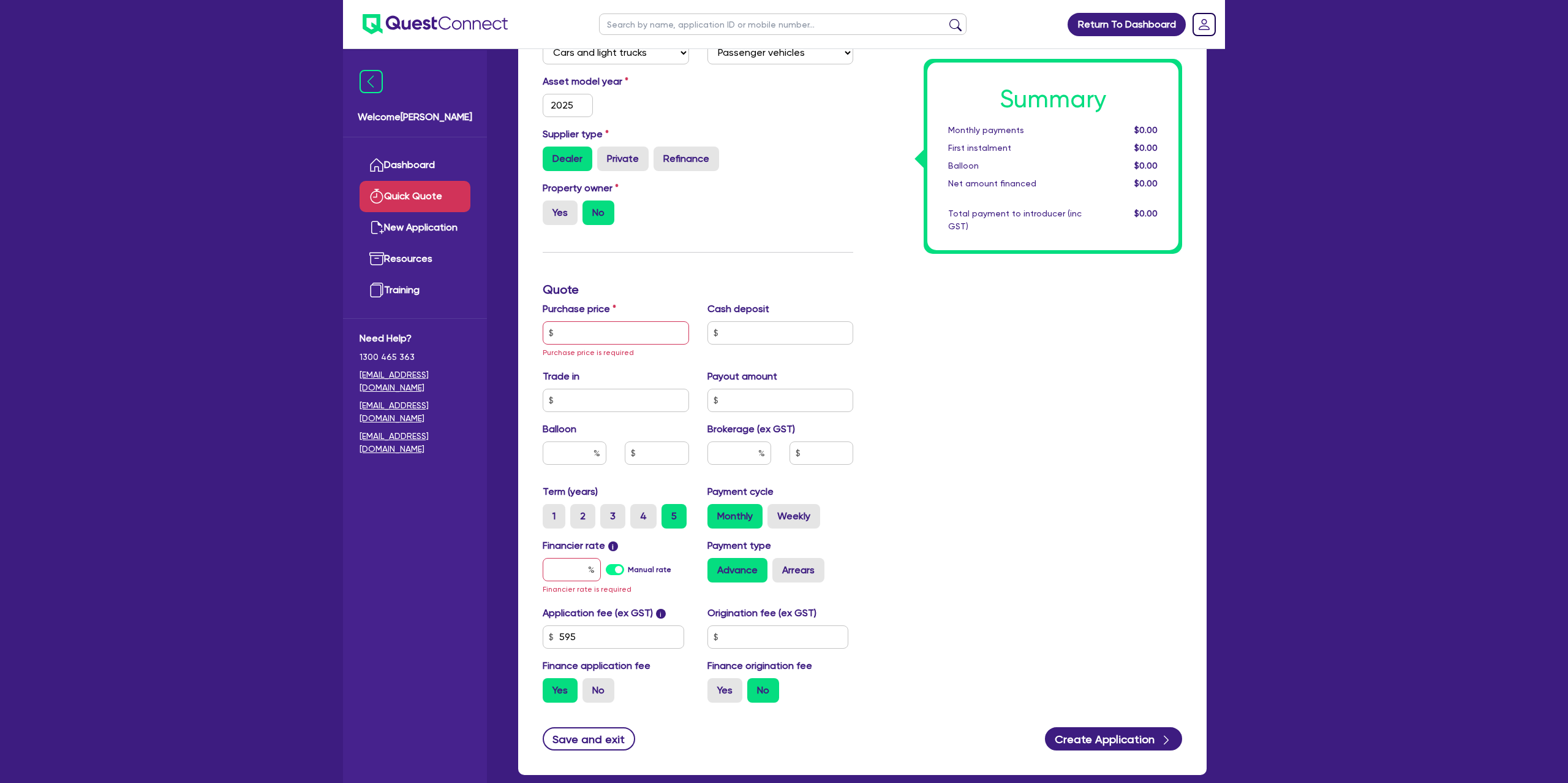
scroll to position [169, 0]
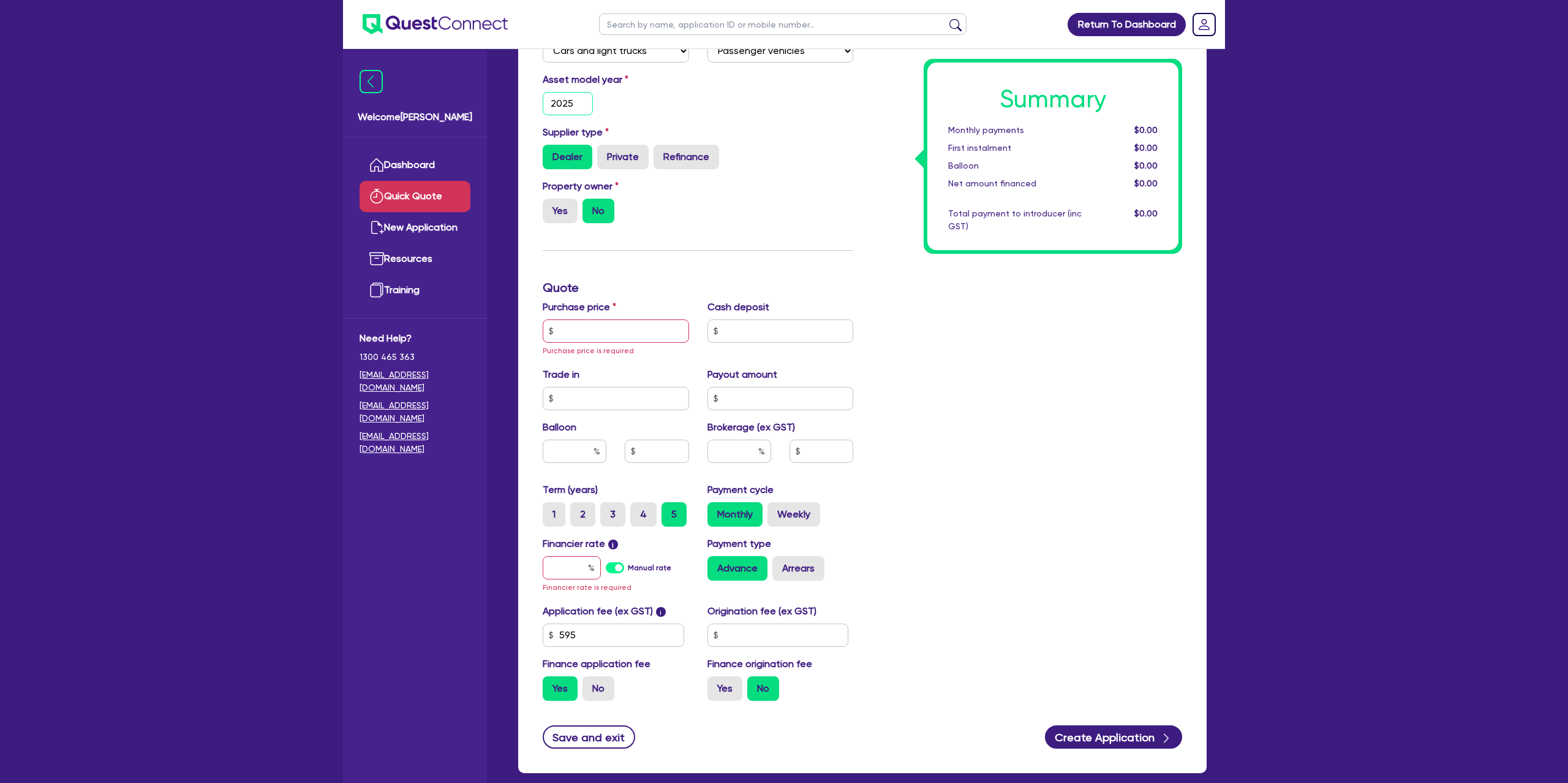
click at [579, 103] on input "2025" at bounding box center [568, 104] width 50 height 23
type input "2024"
drag, startPoint x: 878, startPoint y: 331, endPoint x: 820, endPoint y: 284, distance: 74.7
click at [878, 331] on div "Summary Monthly payments $0.00 First instalment $0.00 Balloon $0.00 Net amount …" at bounding box center [1027, 338] width 329 height 745
click at [560, 206] on label "Yes" at bounding box center [560, 211] width 35 height 25
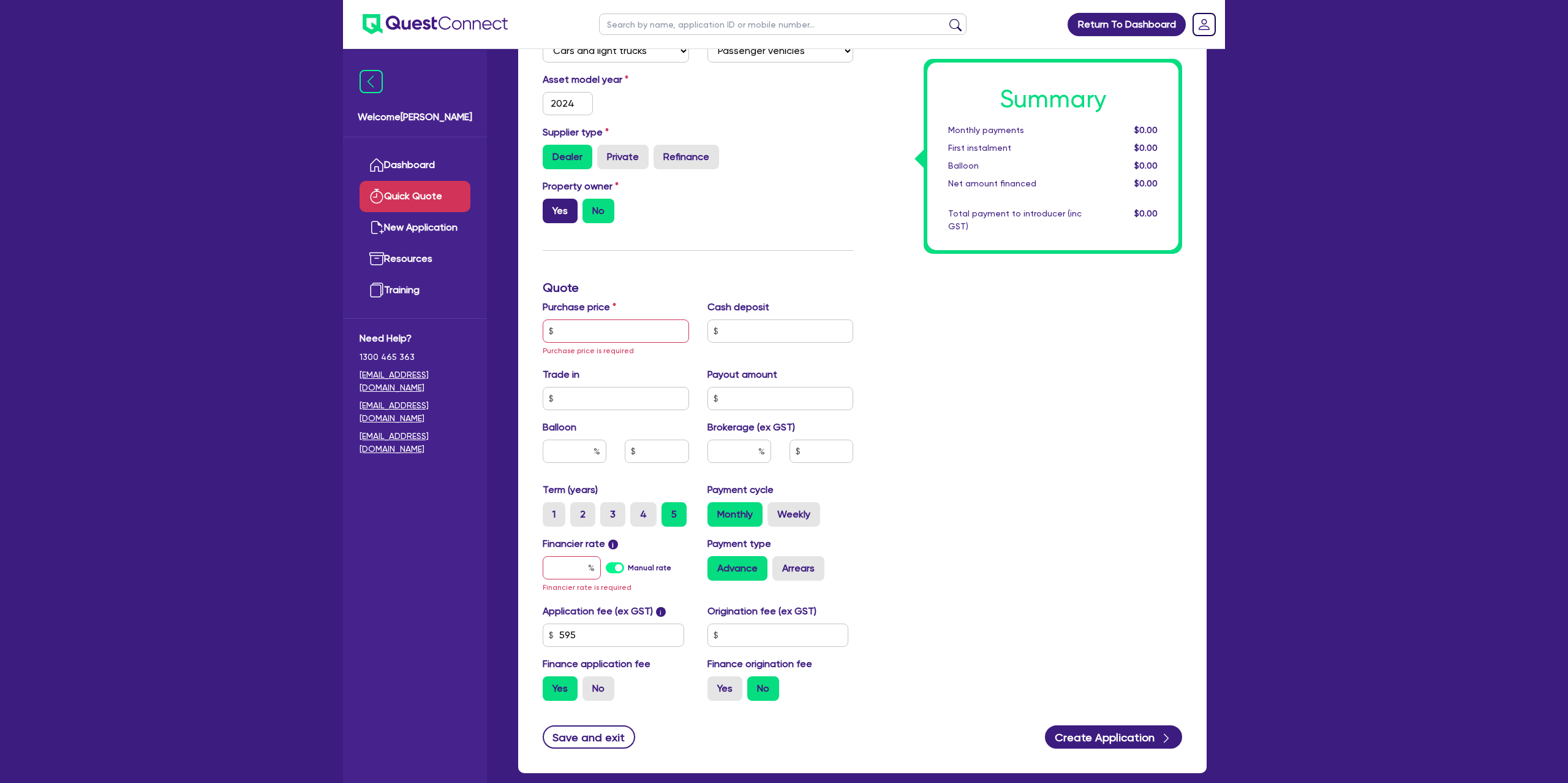
click at [551, 206] on input "Yes" at bounding box center [547, 203] width 8 height 8
radio input "true"
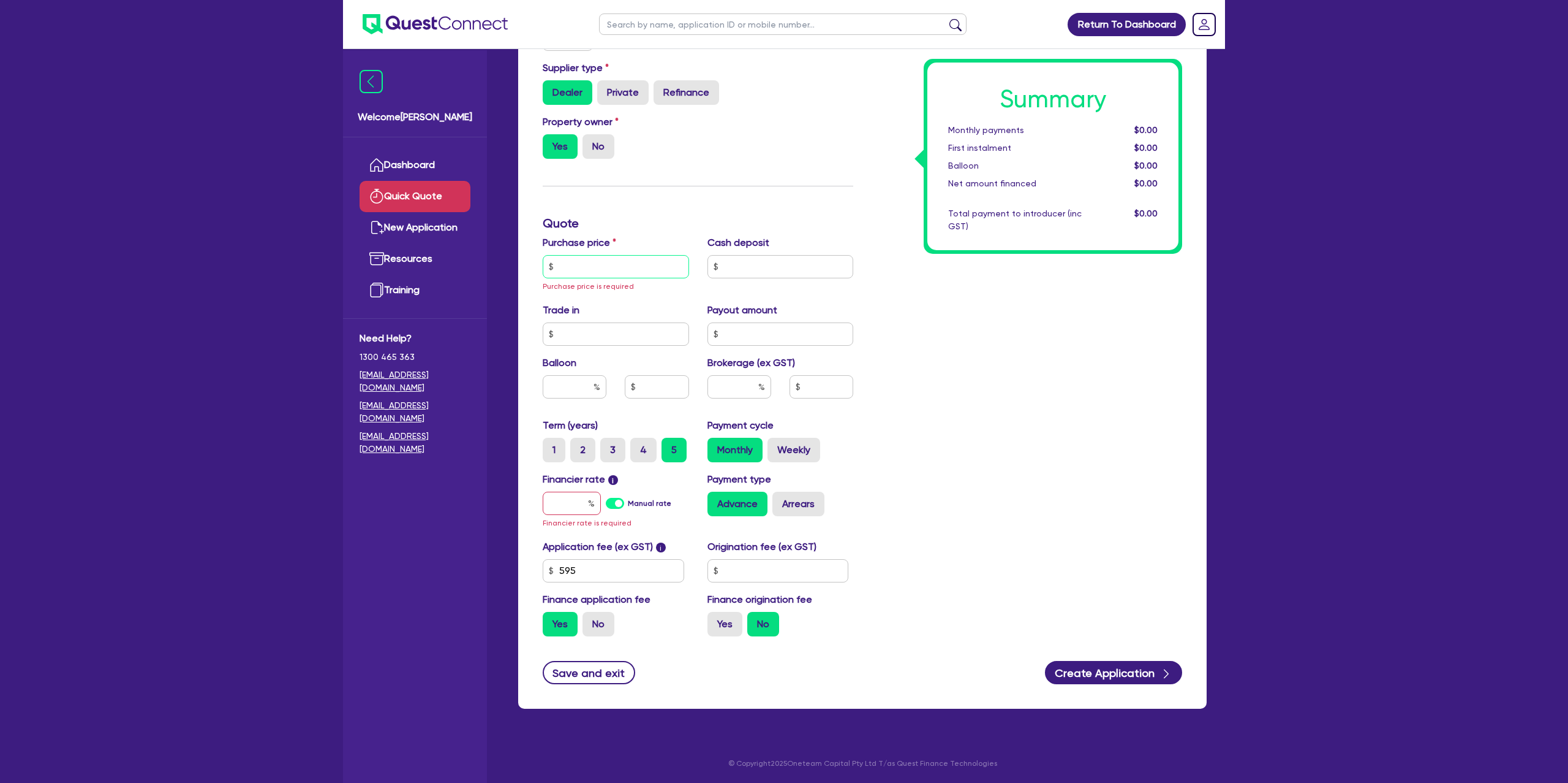
click at [609, 260] on input "text" at bounding box center [616, 266] width 146 height 23
type input "8"
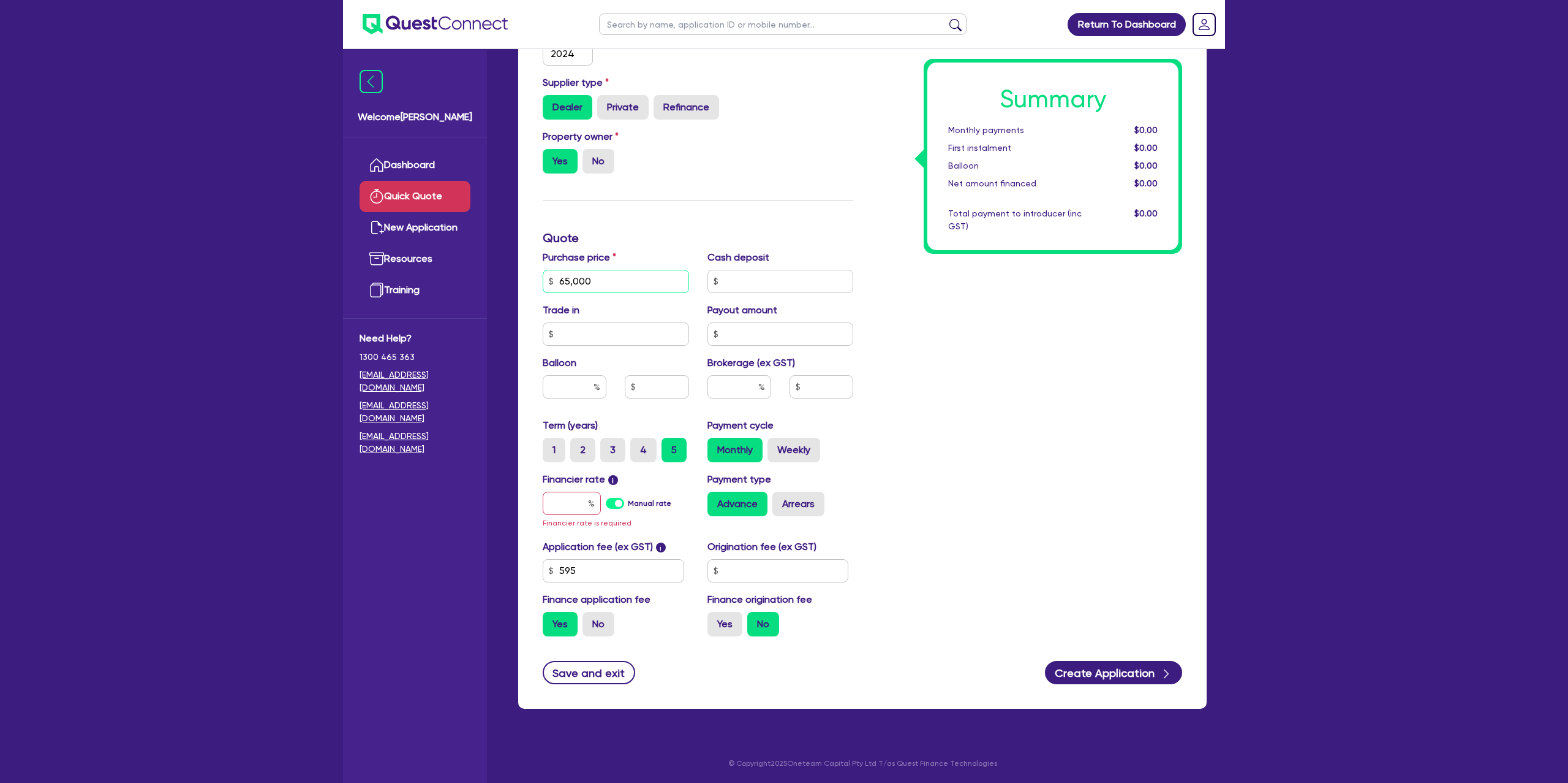
type input "65,000"
click at [984, 425] on div "Summary Monthly payments $0.00 First instalment $0.00 Balloon $0.00 Net amount …" at bounding box center [1027, 281] width 329 height 730
drag, startPoint x: 639, startPoint y: 284, endPoint x: 492, endPoint y: 268, distance: 147.9
click at [492, 268] on div "Welcome [PERSON_NAME] Quick Quote New Application Ref Company Ref Salesperson R…" at bounding box center [784, 282] width 882 height 1003
type input "80,000"
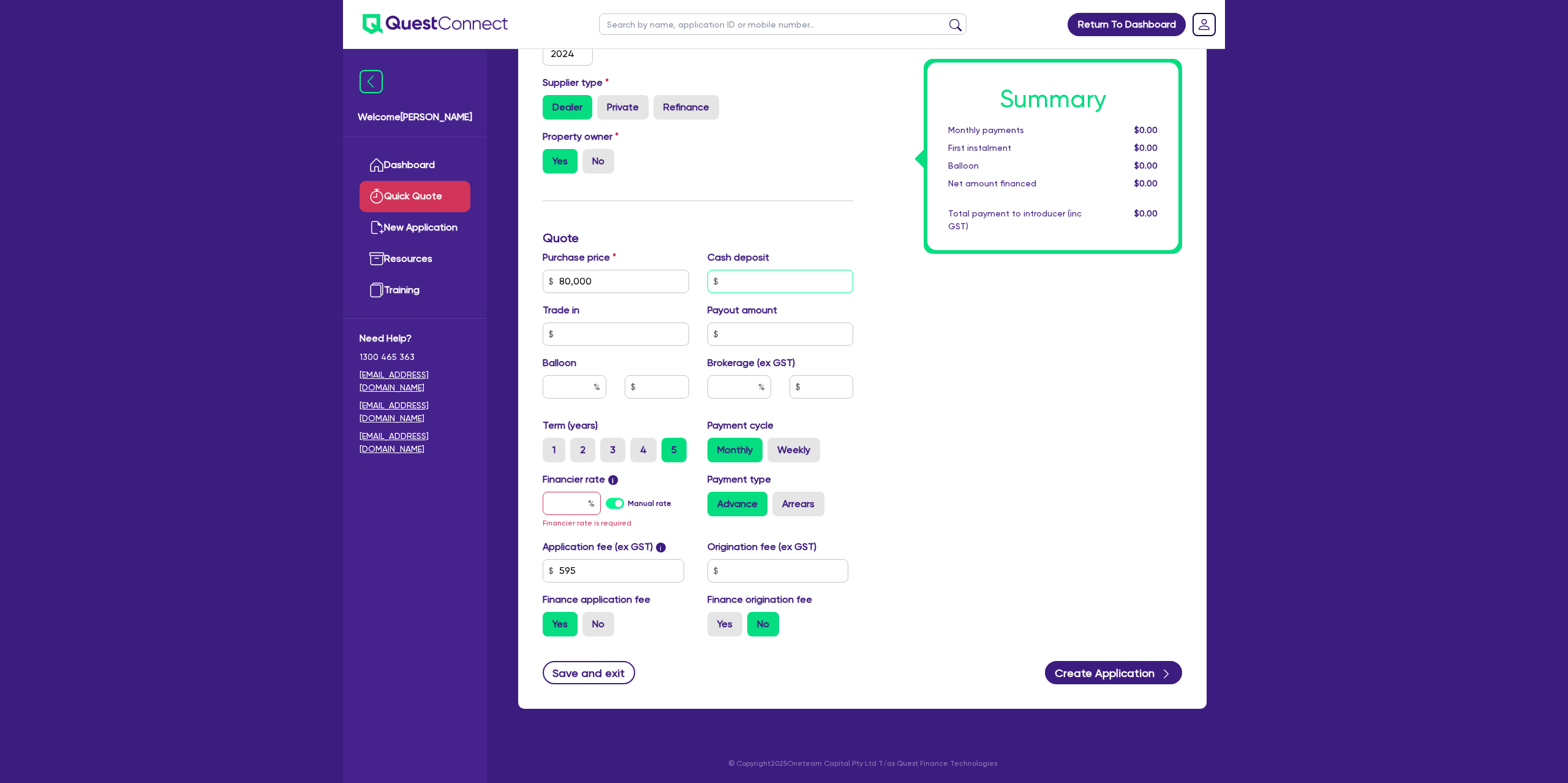
click at [745, 284] on input "text" at bounding box center [781, 281] width 146 height 23
type input "15,000"
click at [1211, 342] on div "Finance type Chattel Mortgage Business Loan Asset type category Select Cars and…" at bounding box center [861, 307] width 707 height 832
click at [579, 390] on input "text" at bounding box center [574, 387] width 64 height 23
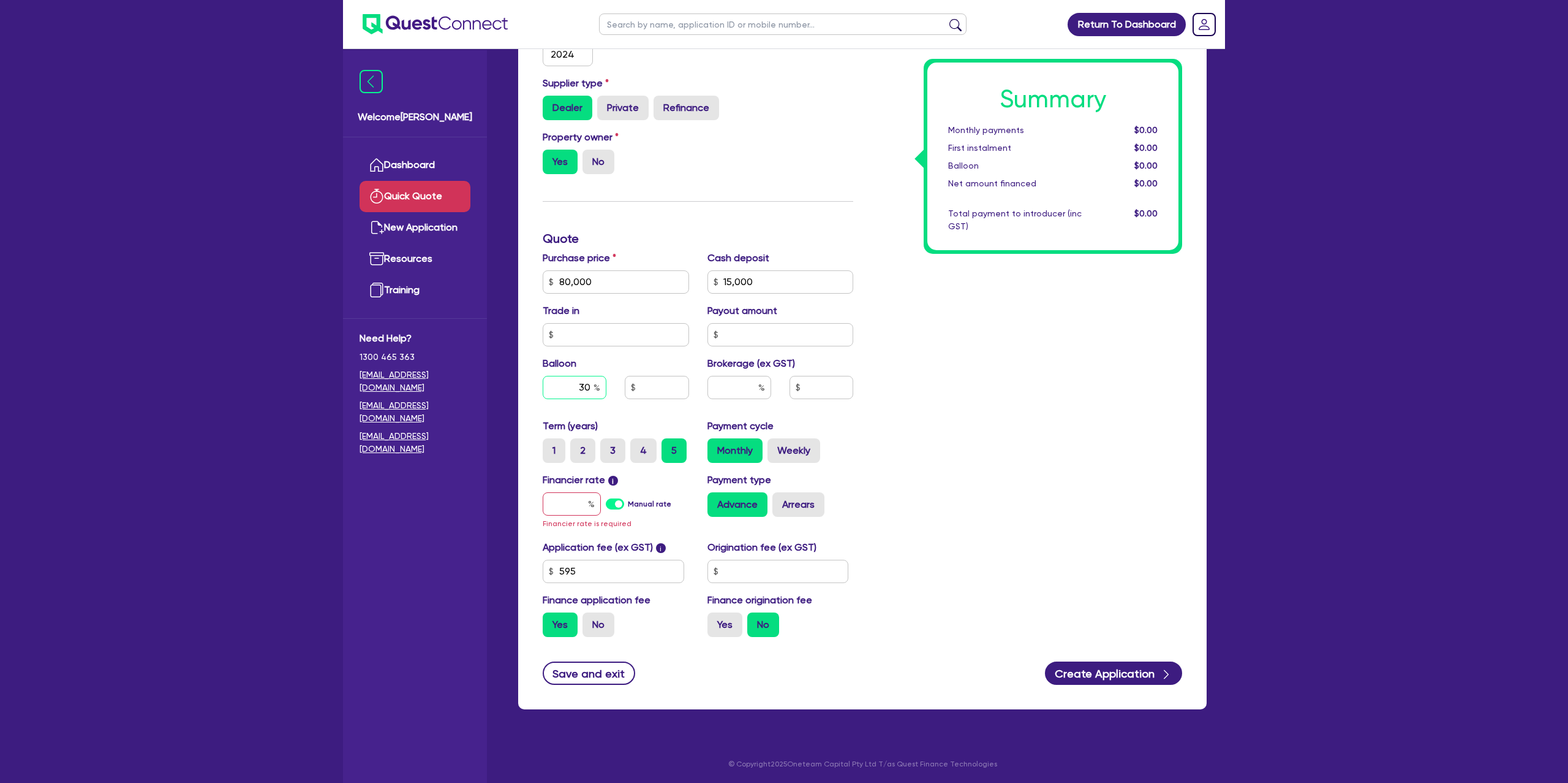
type input "30"
click at [1013, 390] on div "Summary Monthly payments $0.00 First instalment $0.00 Balloon $0.00 Net amount …" at bounding box center [1027, 281] width 329 height 730
drag, startPoint x: 569, startPoint y: 514, endPoint x: 572, endPoint y: 505, distance: 9.5
click at [570, 513] on input "text" at bounding box center [571, 503] width 58 height 23
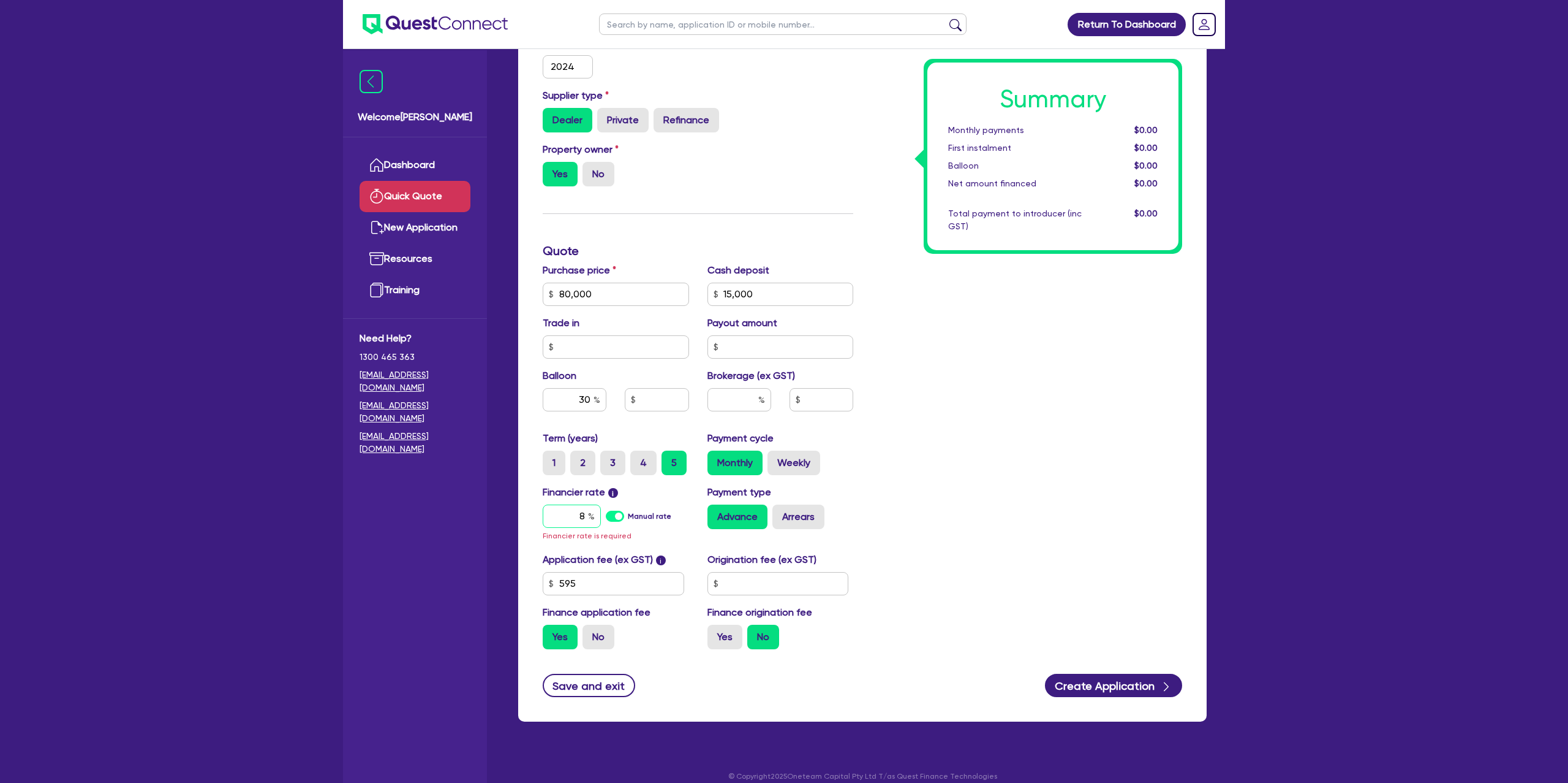
type input "8."
type input "24,000"
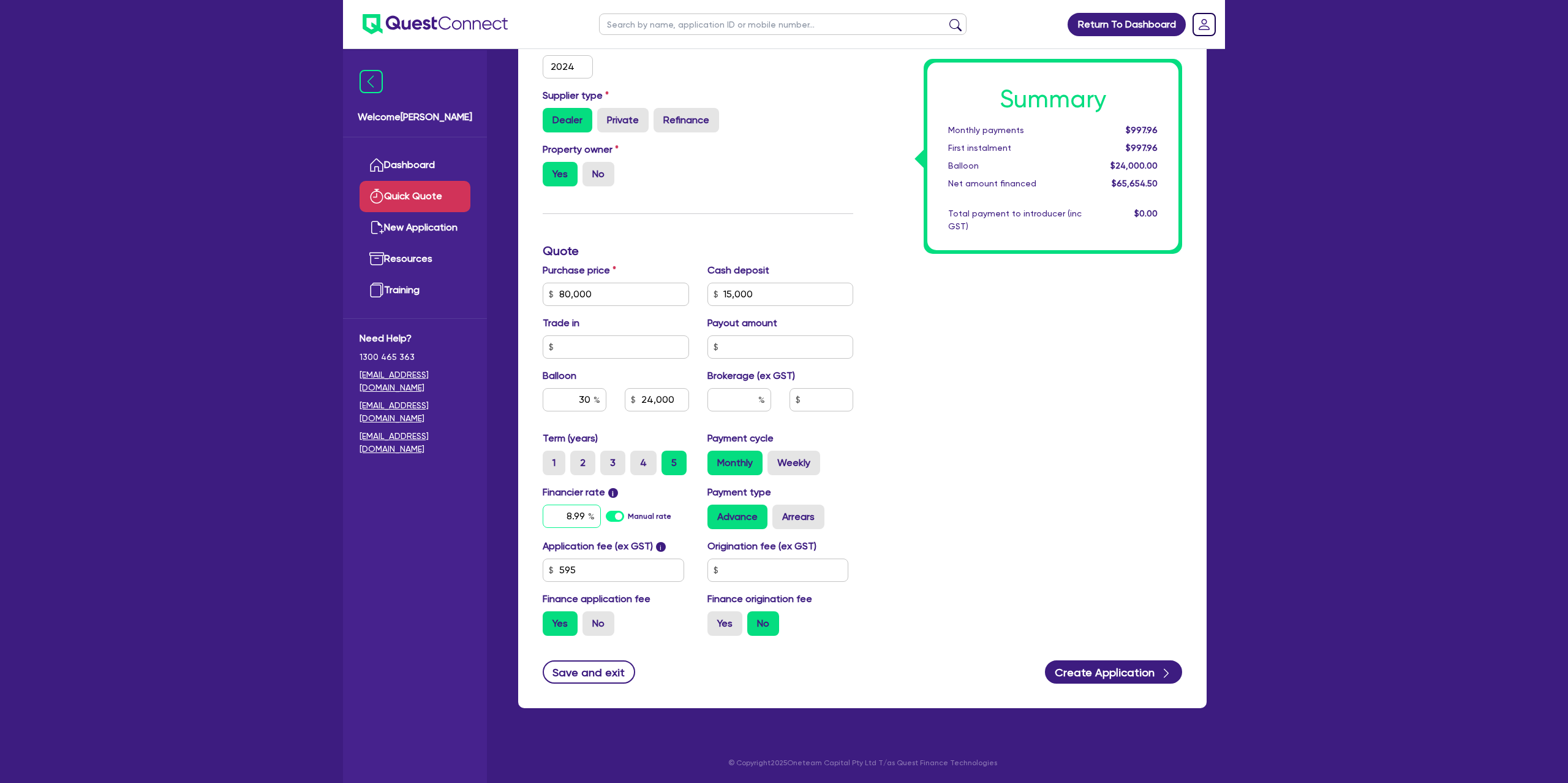
type input "8.99"
click at [1156, 439] on div "Summary Monthly payments $997.96 First instalment $997.96 Balloon $24,000.00 Ne…" at bounding box center [1027, 286] width 329 height 716
drag, startPoint x: 642, startPoint y: 399, endPoint x: 679, endPoint y: 401, distance: 37.1
click at [679, 401] on input "24,000" at bounding box center [656, 400] width 64 height 23
click at [1010, 347] on div "Summary Monthly payments $1,036.52 First instalment $1,036.52 Balloon $24,000.0…" at bounding box center [1027, 286] width 329 height 716
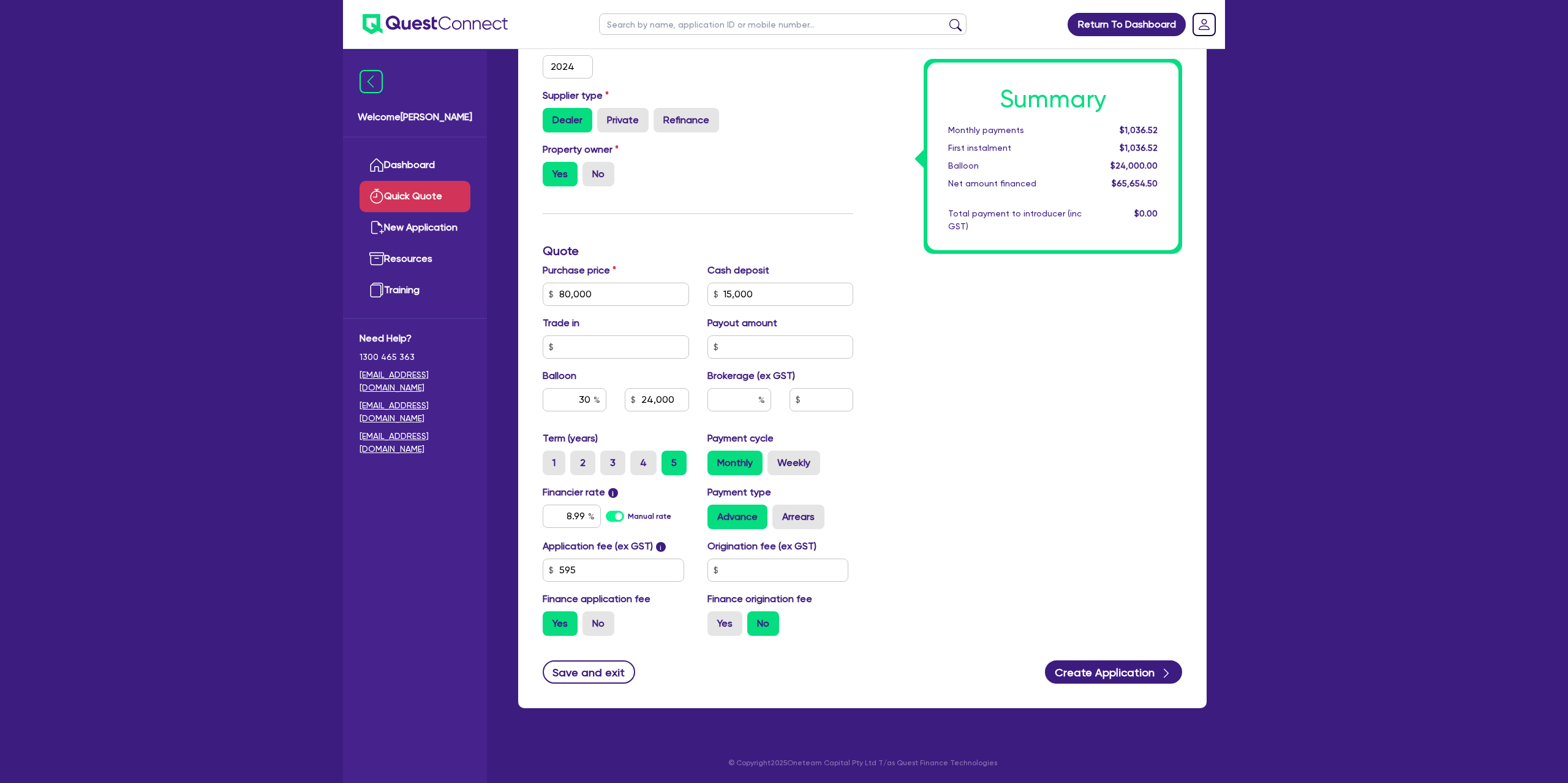
click at [1015, 414] on div "Summary Monthly payments $1,036.52 First instalment $1,036.52 Balloon $24,000.0…" at bounding box center [1027, 286] width 329 height 716
click at [584, 512] on input "8.99" at bounding box center [571, 516] width 58 height 23
type input "24,000"
type input "8.9"
type input "24,000"
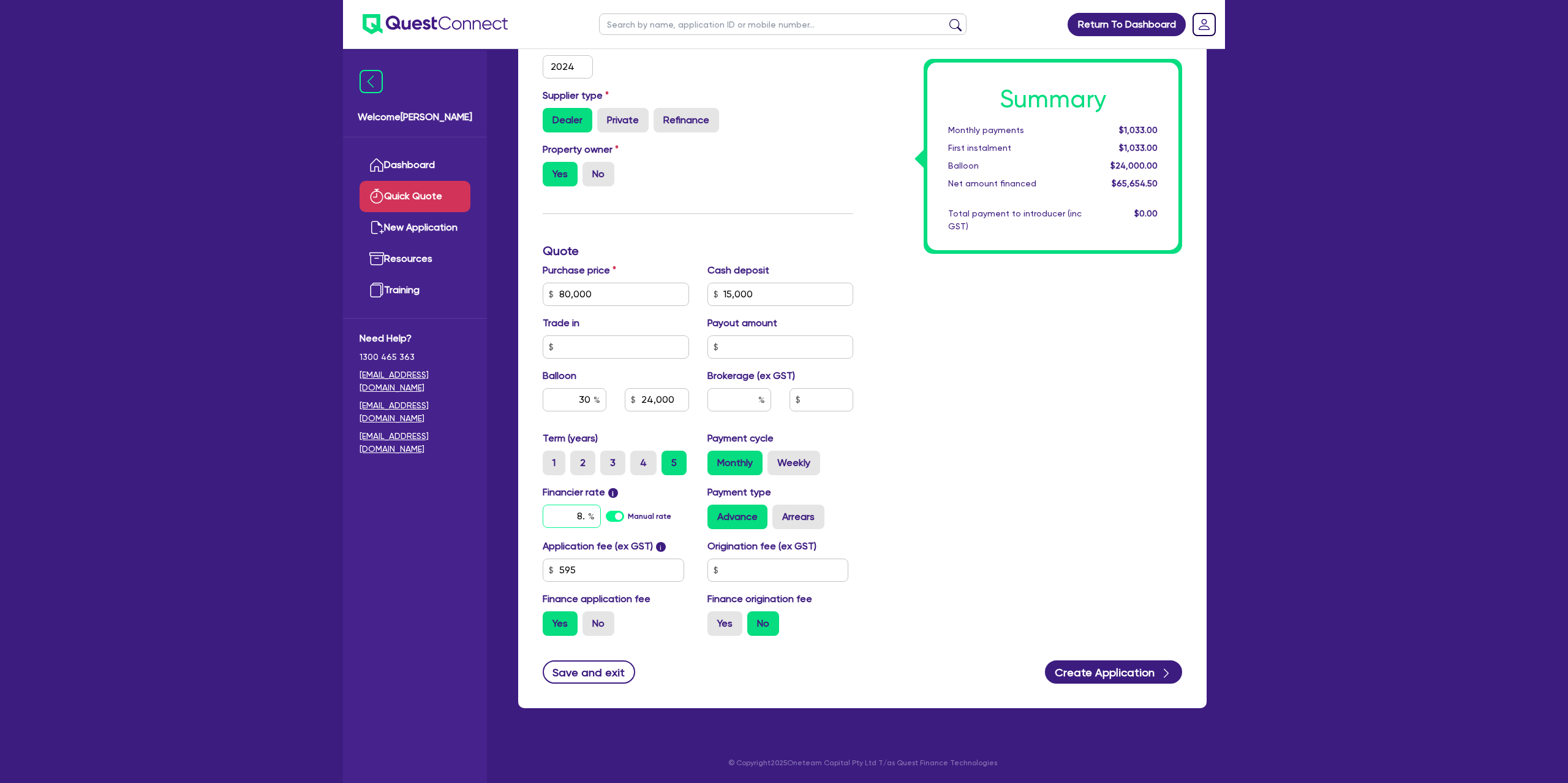
type input "8"
type input "1"
type input "11.95"
type input "24,000"
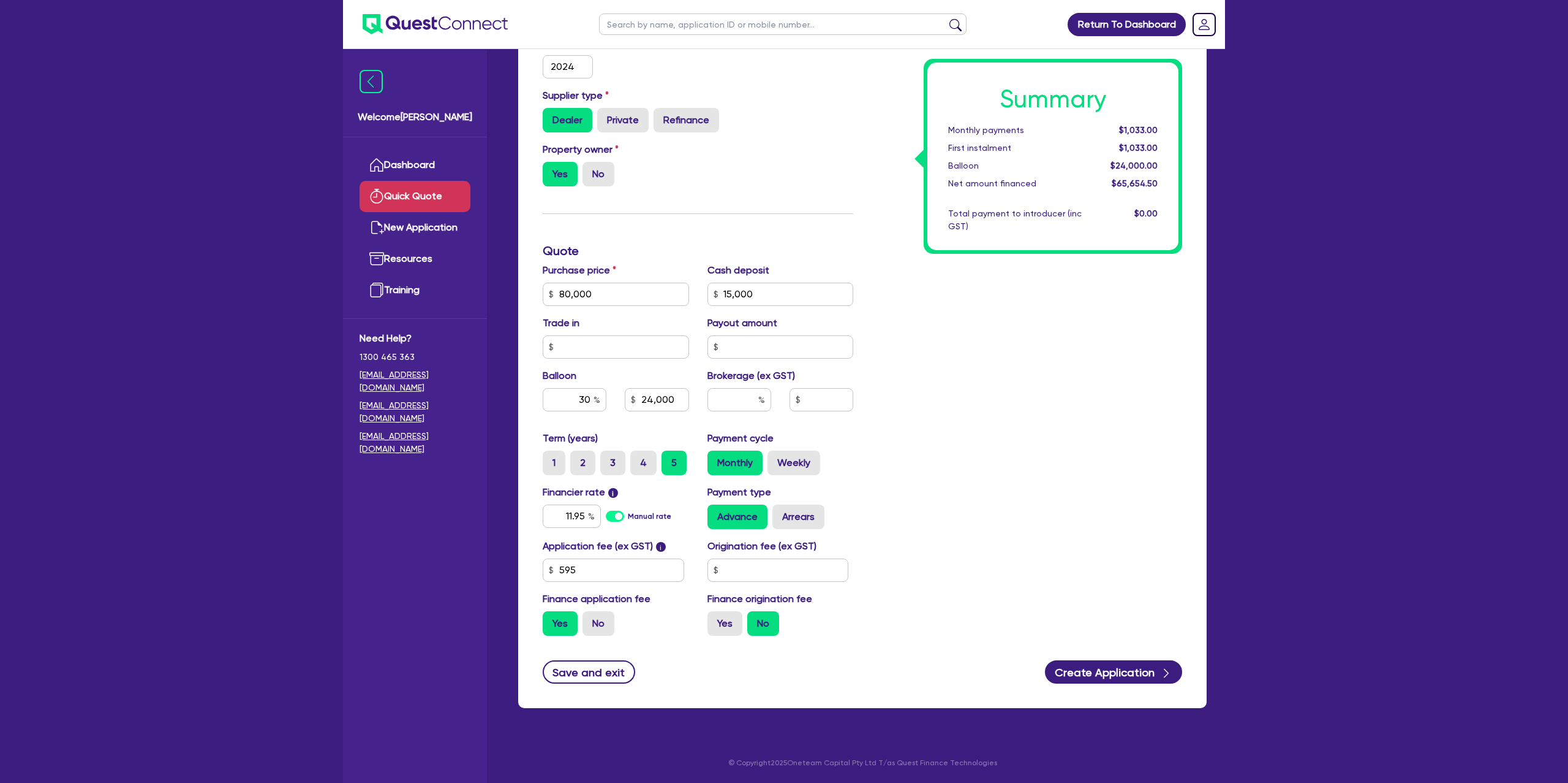
drag, startPoint x: 919, startPoint y: 449, endPoint x: 927, endPoint y: 447, distance: 8.2
click at [919, 448] on div "Summary Monthly payments $1,033.00 First instalment $1,033.00 Balloon $24,000.0…" at bounding box center [1027, 286] width 329 height 716
click at [738, 395] on input "text" at bounding box center [739, 400] width 64 height 23
type input "8"
type input "24,000"
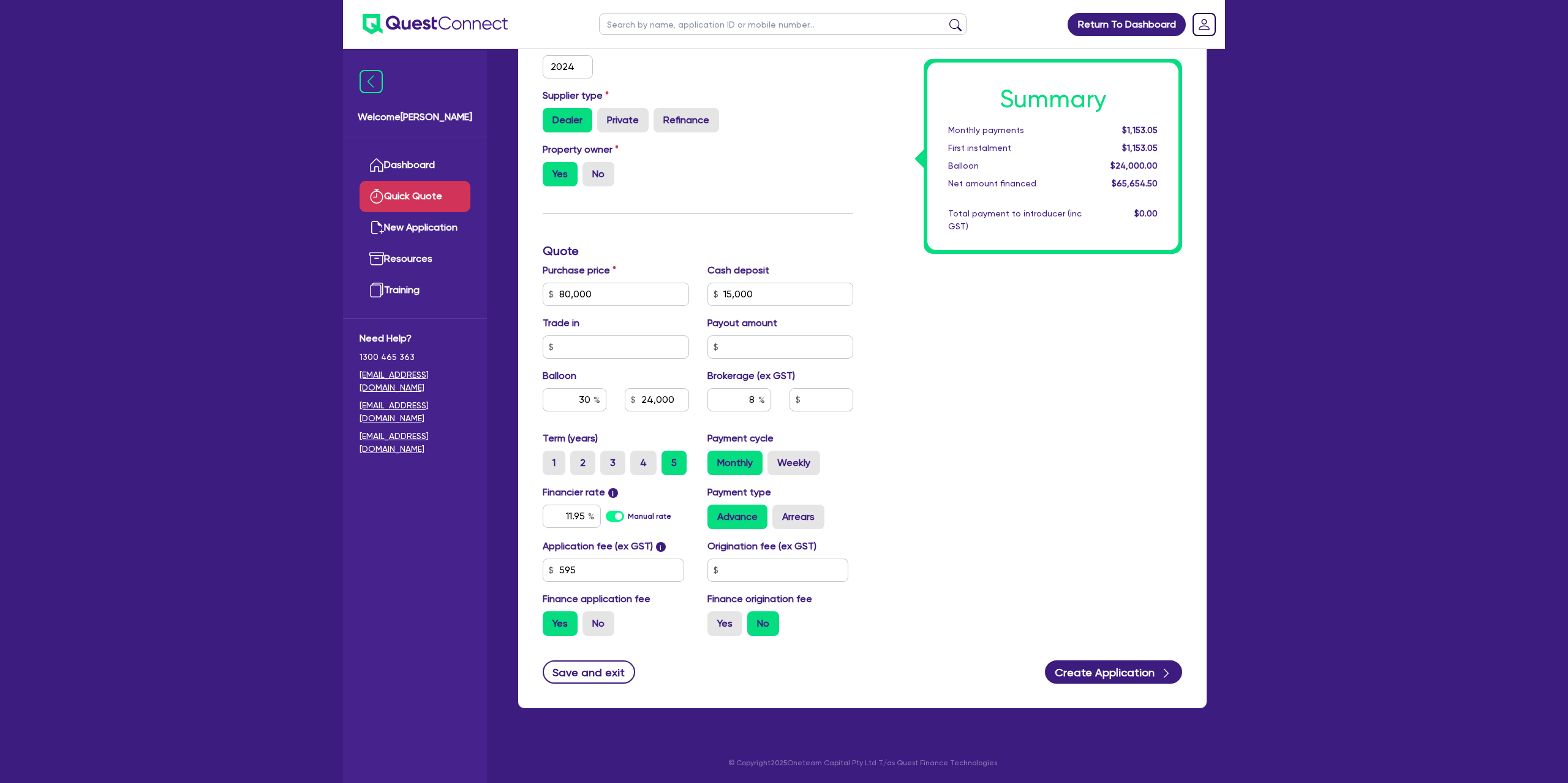
type input "5,252.36"
click at [1026, 371] on div "Summary Monthly payments $1,153.05 First instalment $1,153.05 Balloon $24,000.0…" at bounding box center [1027, 286] width 329 height 716
click at [781, 518] on label "Arrears" at bounding box center [798, 517] width 52 height 25
click at [781, 513] on input "Arrears" at bounding box center [776, 508] width 8 height 8
radio input "true"
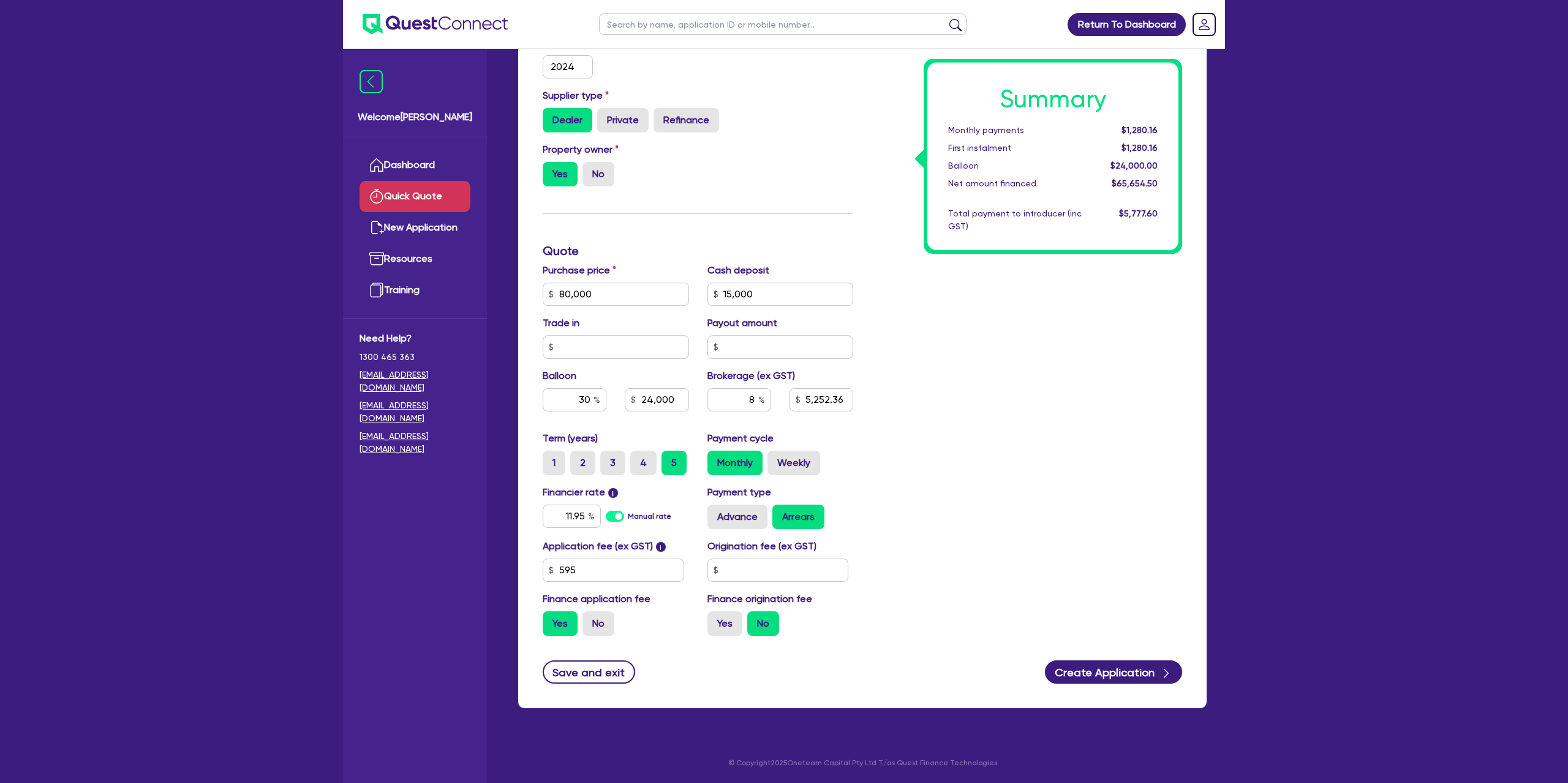
type input "24,000"
type input "5,252.36"
type input "24,000"
type input "5,252.36"
click at [747, 566] on input "text" at bounding box center [778, 570] width 142 height 23
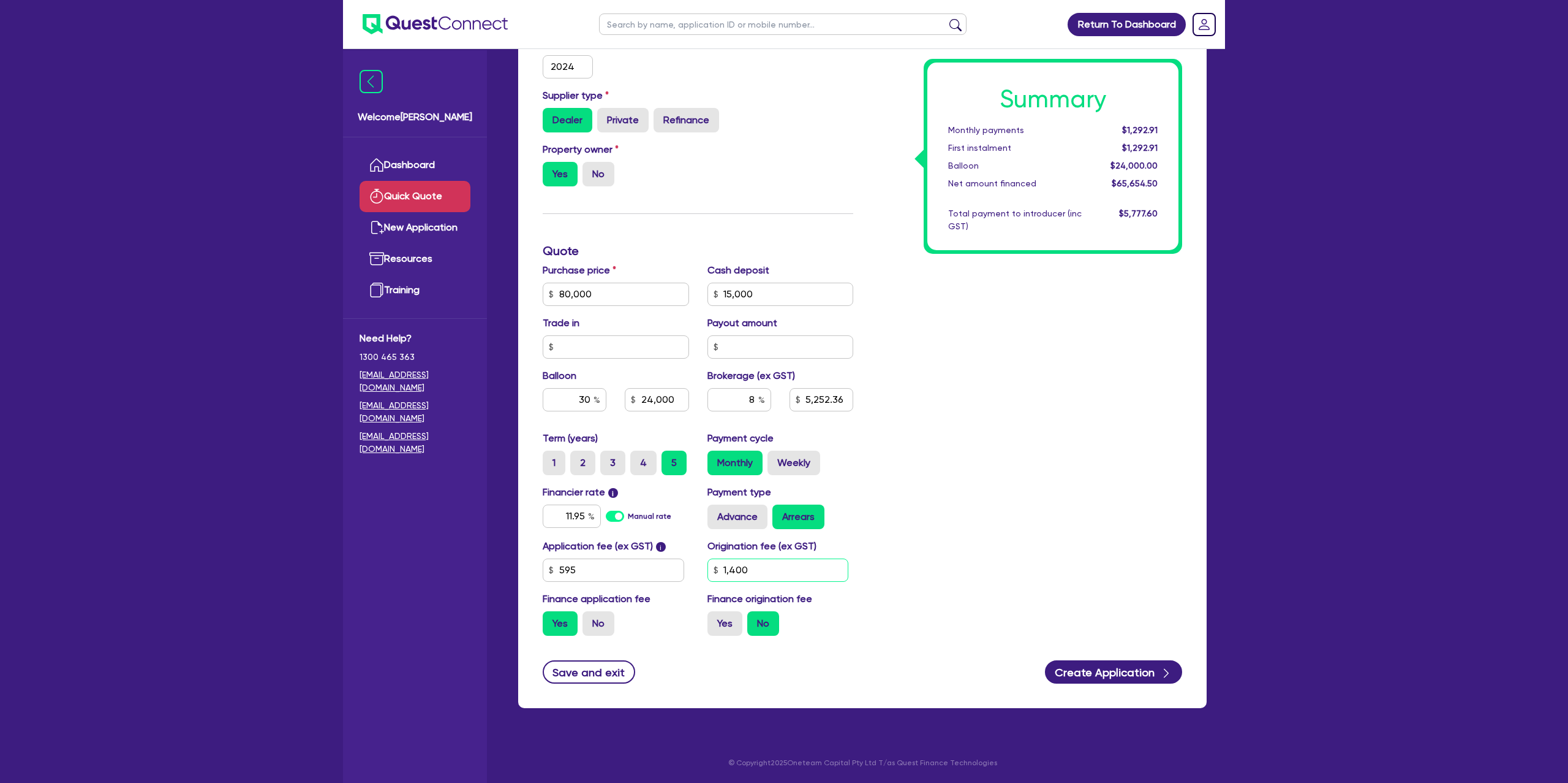
type input "1,400"
type input "24,000"
type input "5,252.36"
type input "24,000"
type input "5,252.36"
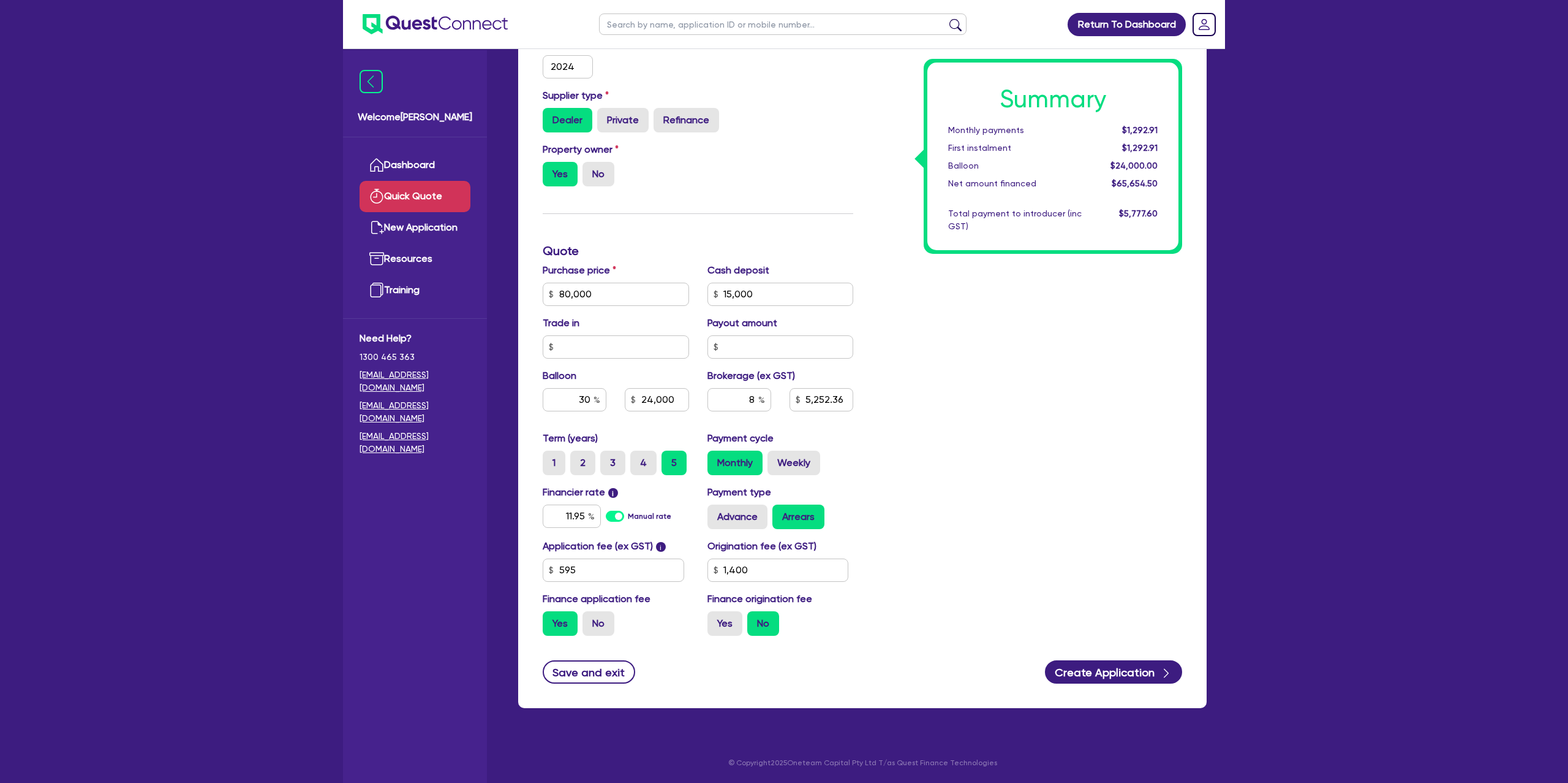
click at [1118, 428] on div "Summary Monthly payments $1,292.91 First instalment $1,292.91 Balloon $24,000.0…" at bounding box center [1027, 286] width 329 height 716
click at [792, 460] on label "Weekly" at bounding box center [793, 462] width 52 height 25
click at [776, 459] on input "Weekly" at bounding box center [771, 454] width 8 height 8
radio input "true"
type input "24,000"
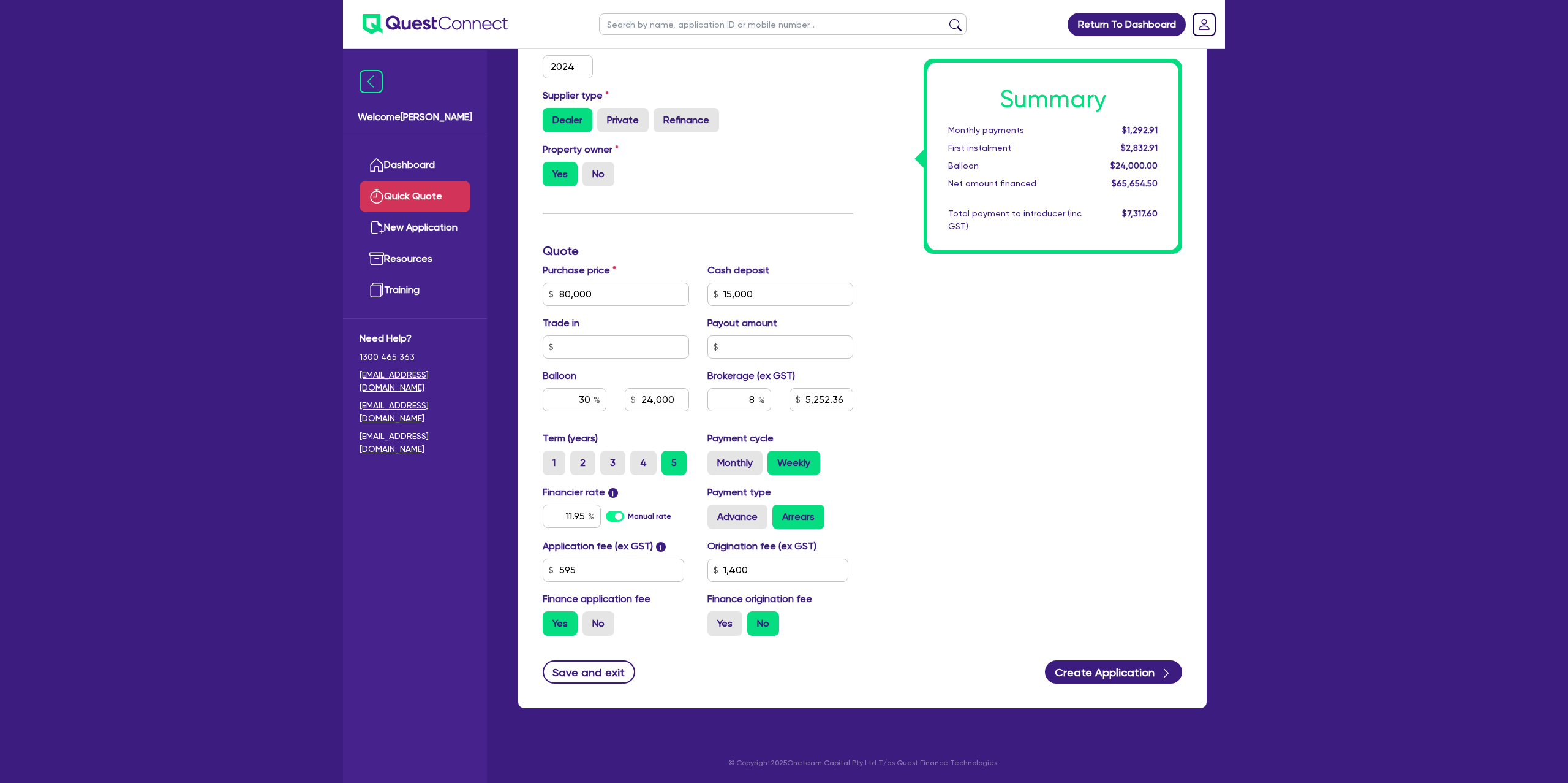
type input "5,252.36"
type input "24,000"
type input "5,252.36"
click at [724, 614] on label "Yes" at bounding box center [725, 623] width 35 height 25
click at [715, 614] on input "Yes" at bounding box center [711, 615] width 8 height 8
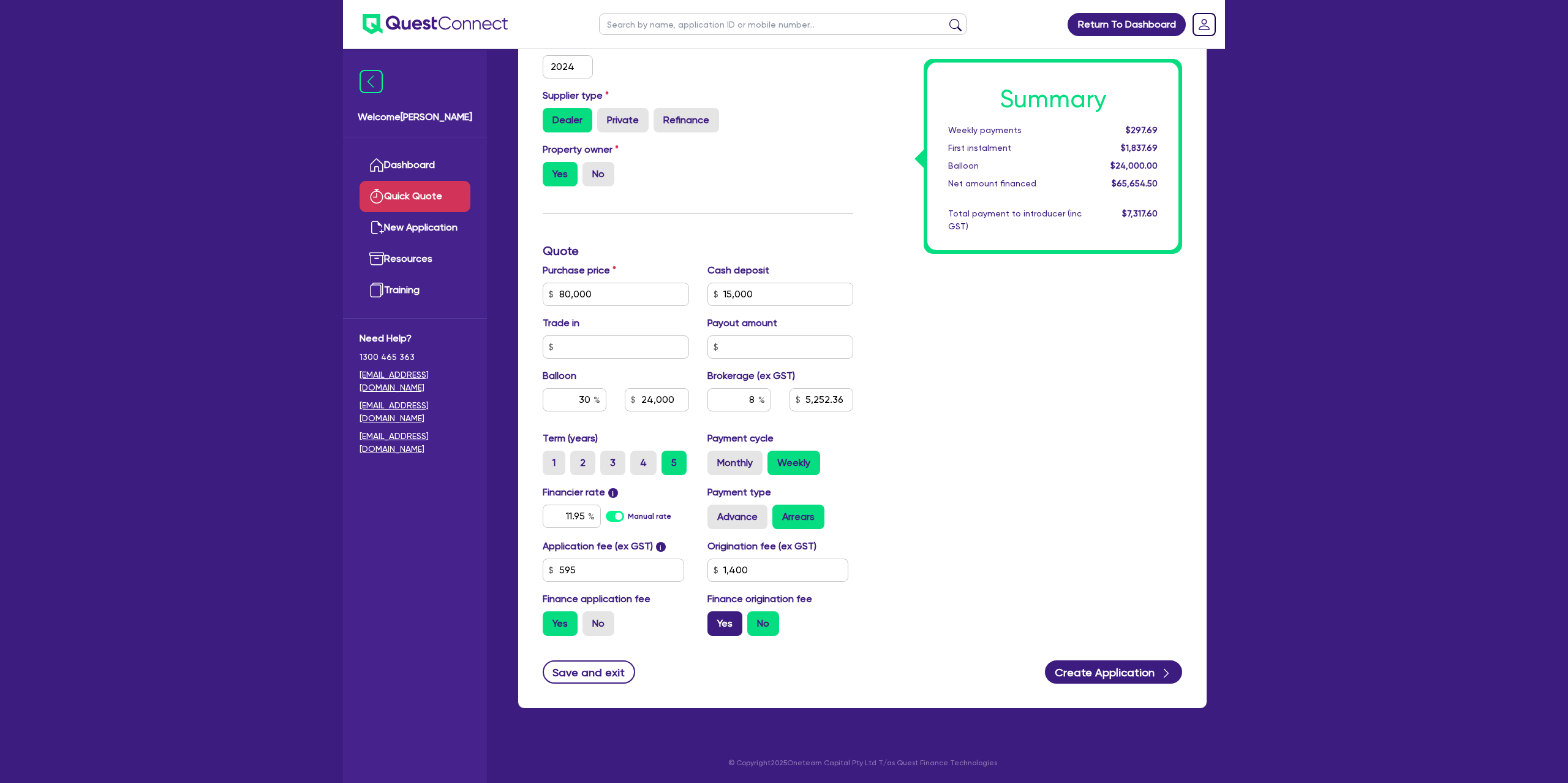
radio input "true"
type input "24,000"
type input "5,252.36"
type input "24,000"
type input "5,375.56"
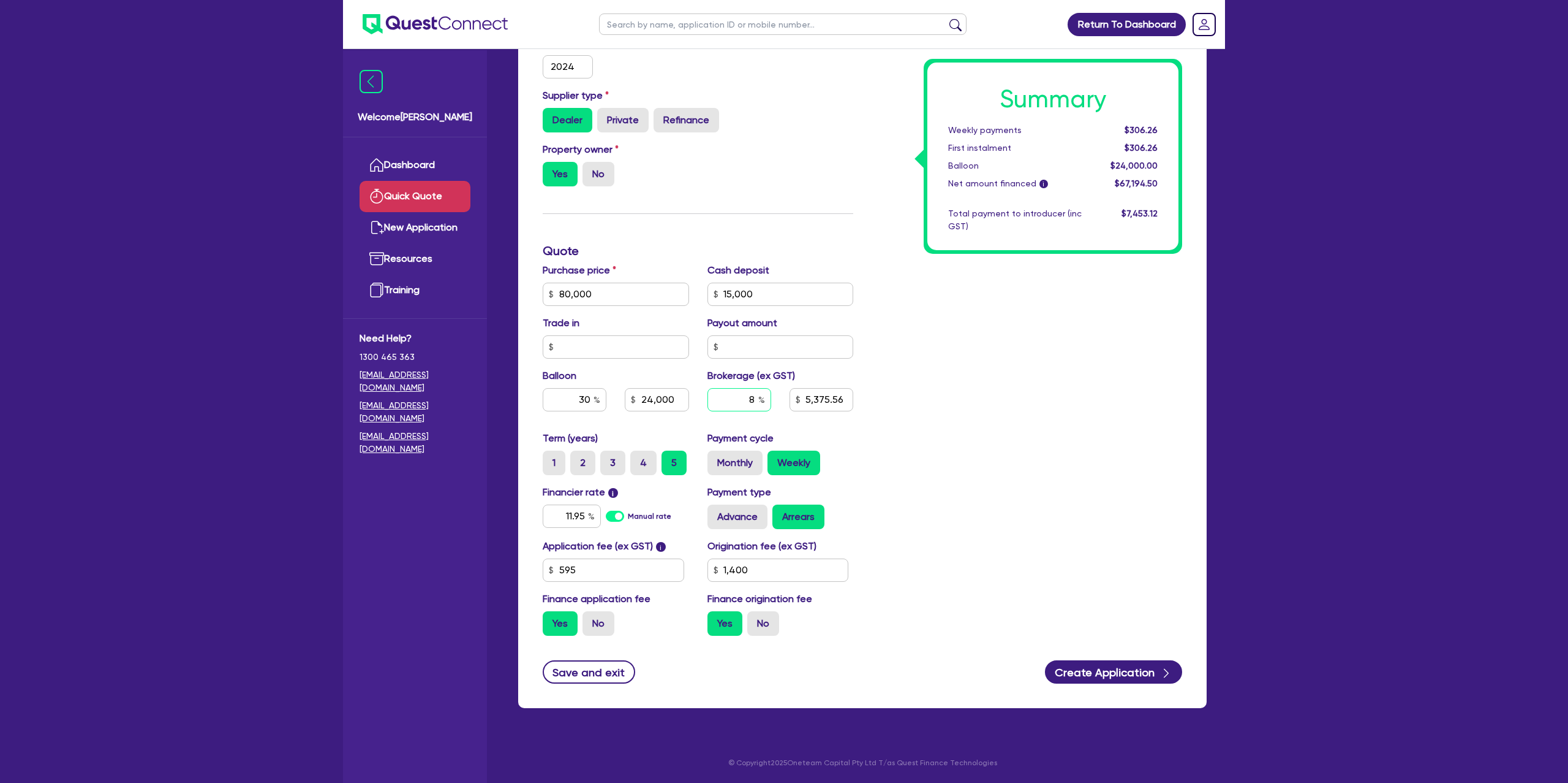
click at [756, 396] on input "8" at bounding box center [739, 400] width 64 height 23
type input "4"
type input "24,000"
type input "5,375.56"
click at [893, 343] on div "Summary Weekly payments $306.26 First instalment $306.26 Balloon $24,000.00 Net…" at bounding box center [1027, 286] width 329 height 716
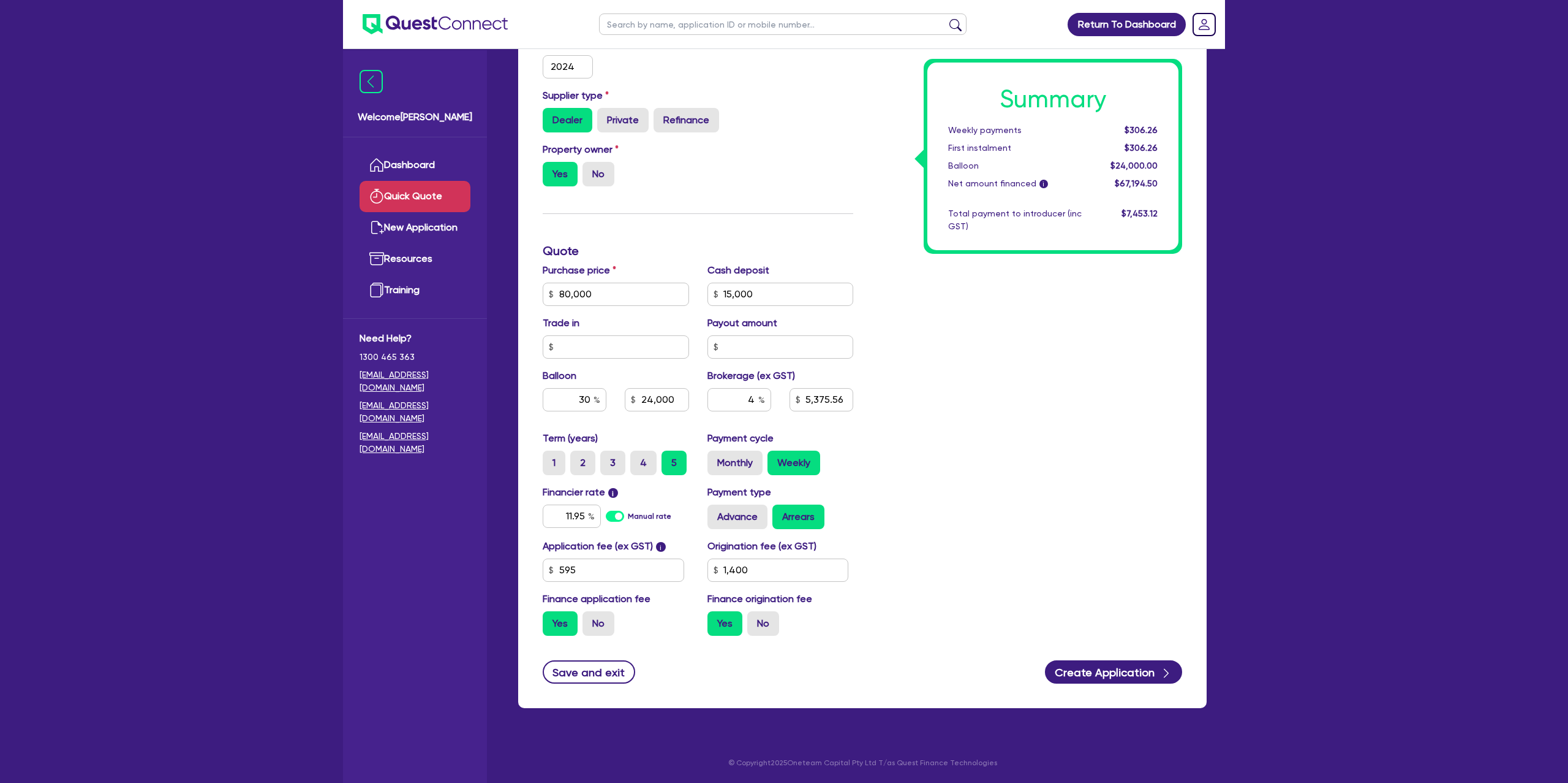
type input "24,000"
type input "2,687.78"
drag, startPoint x: 1133, startPoint y: 129, endPoint x: 1170, endPoint y: 130, distance: 37.0
click at [1170, 130] on div "Summary Weekly payments $291.14 First instalment $291.14 Balloon $24,000.00 Net…" at bounding box center [1053, 156] width 251 height 187
click at [958, 281] on div "Summary Weekly payments $291.14 First instalment $291.14 Balloon $24,000.00 Net…" at bounding box center [1027, 286] width 329 height 716
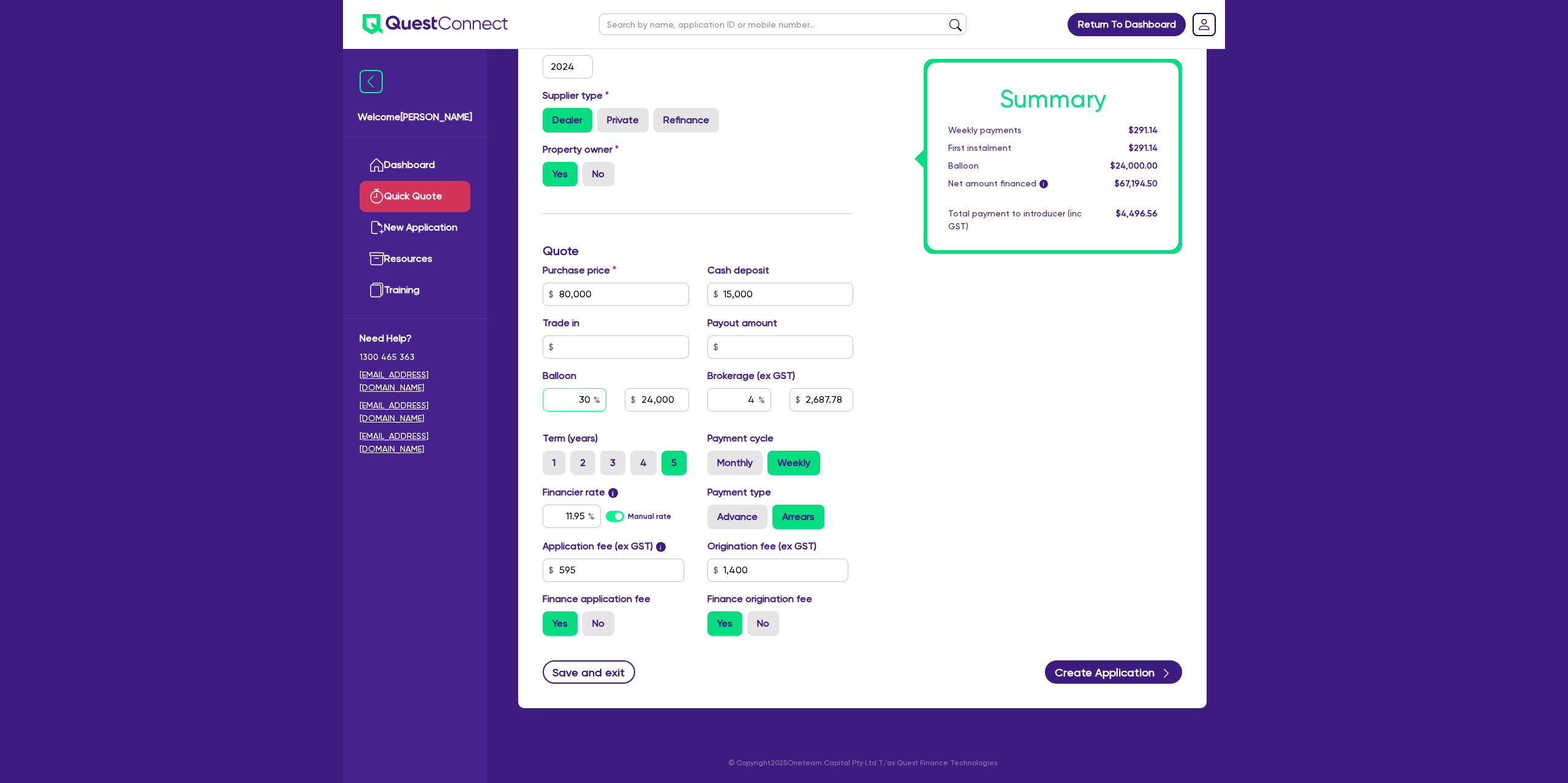
drag, startPoint x: 590, startPoint y: 399, endPoint x: 541, endPoint y: 399, distance: 49.0
click at [541, 399] on div "30" at bounding box center [574, 400] width 82 height 23
type input "0"
type input "24,000"
type input "2,687.78"
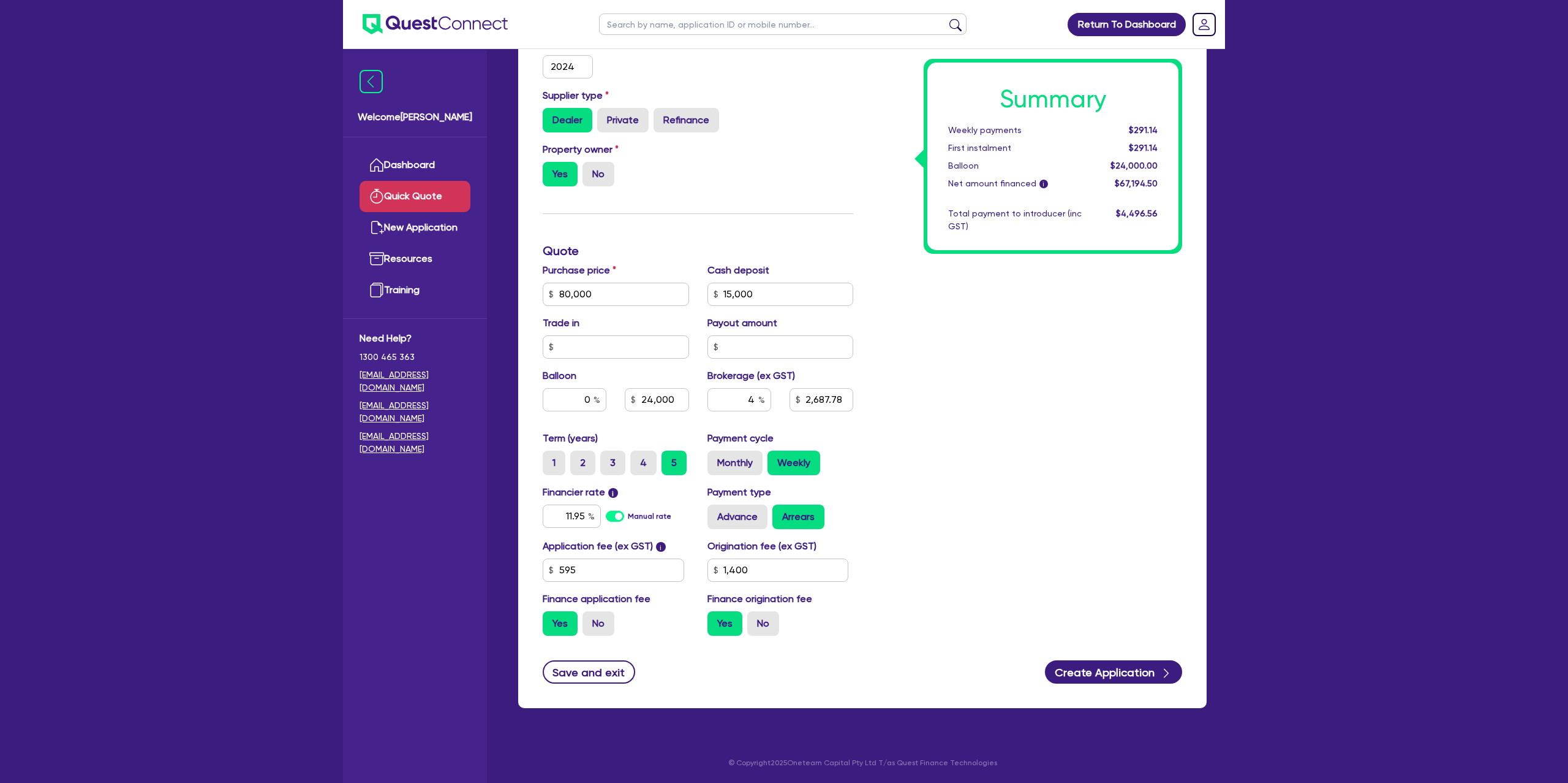
type input "2,687.78"
click at [927, 367] on div "Summary Weekly payments $291.14 First instalment $291.14 Balloon $24,000.00 Net…" at bounding box center [1027, 286] width 329 height 716
drag, startPoint x: 1129, startPoint y: 130, endPoint x: 1208, endPoint y: 120, distance: 79.6
click at [1208, 120] on div "Finance type Chattel Mortgage Business Loan Asset type category Select Cars and…" at bounding box center [861, 314] width 707 height 818
click at [1127, 129] on span "$358.70" at bounding box center [1141, 129] width 31 height 10
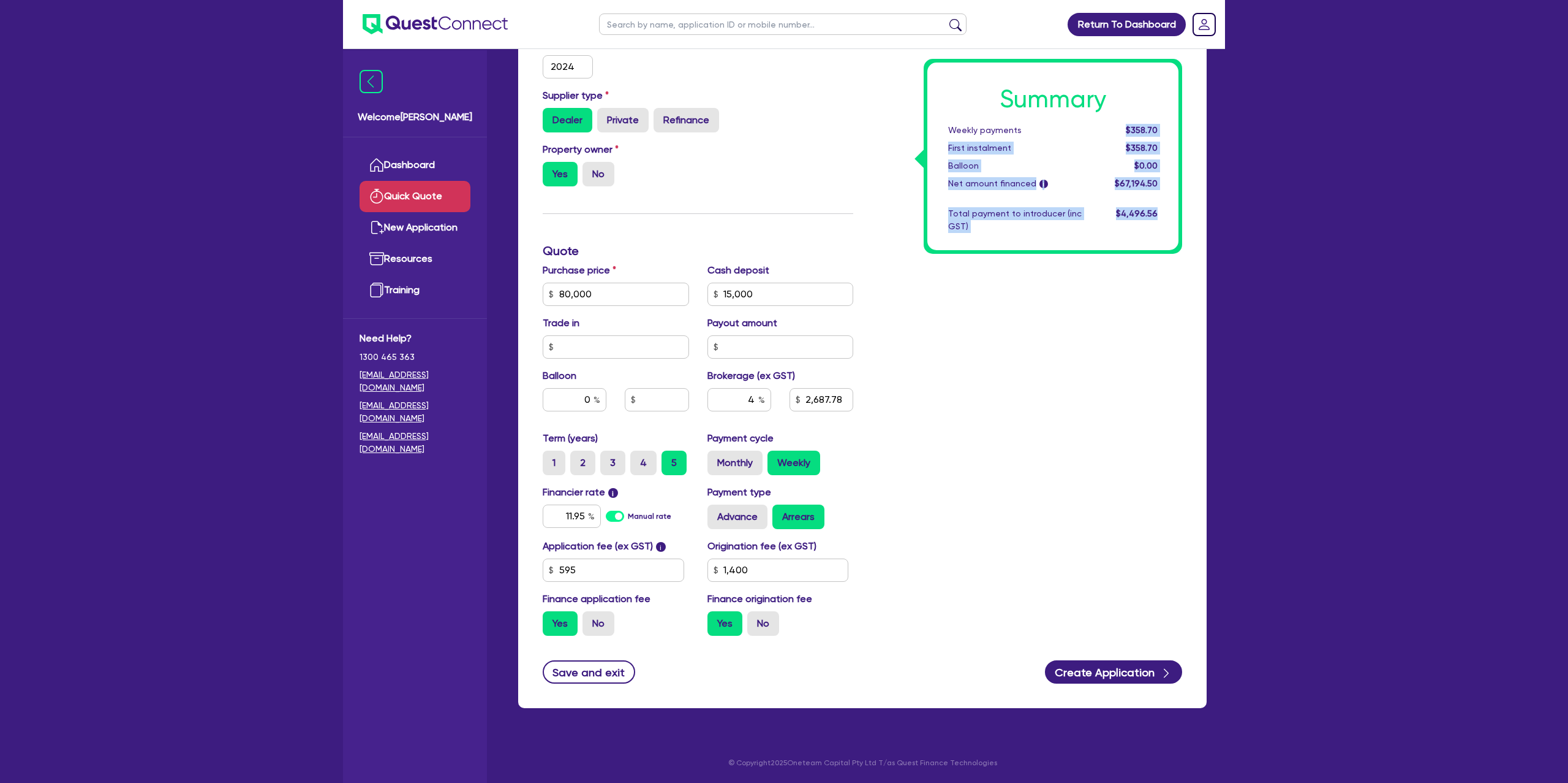
drag, startPoint x: 1127, startPoint y: 128, endPoint x: 1201, endPoint y: 121, distance: 74.3
click at [1211, 121] on div "Finance type Chattel Mortgage Business Loan Asset type category Select Cars and…" at bounding box center [861, 314] width 707 height 818
click at [1075, 359] on div "Summary Weekly payments $358.70 First instalment $358.70 Balloon $0.00 Net amou…" at bounding box center [1027, 286] width 329 height 716
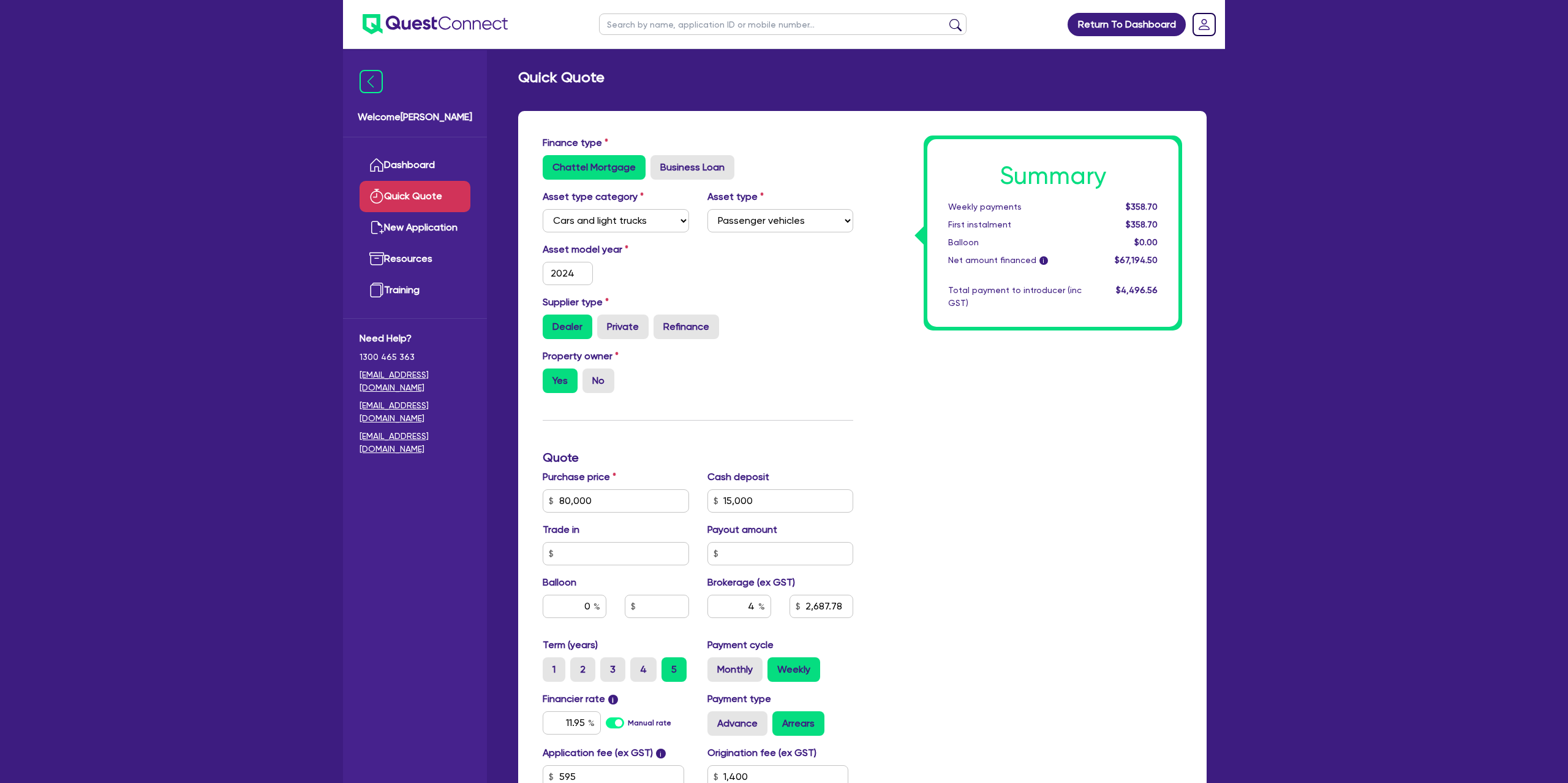
click at [796, 269] on div "Asset model year [DATE]" at bounding box center [698, 267] width 329 height 52
click at [404, 161] on link "Dashboard" at bounding box center [415, 165] width 111 height 31
